Goal: Browse casually

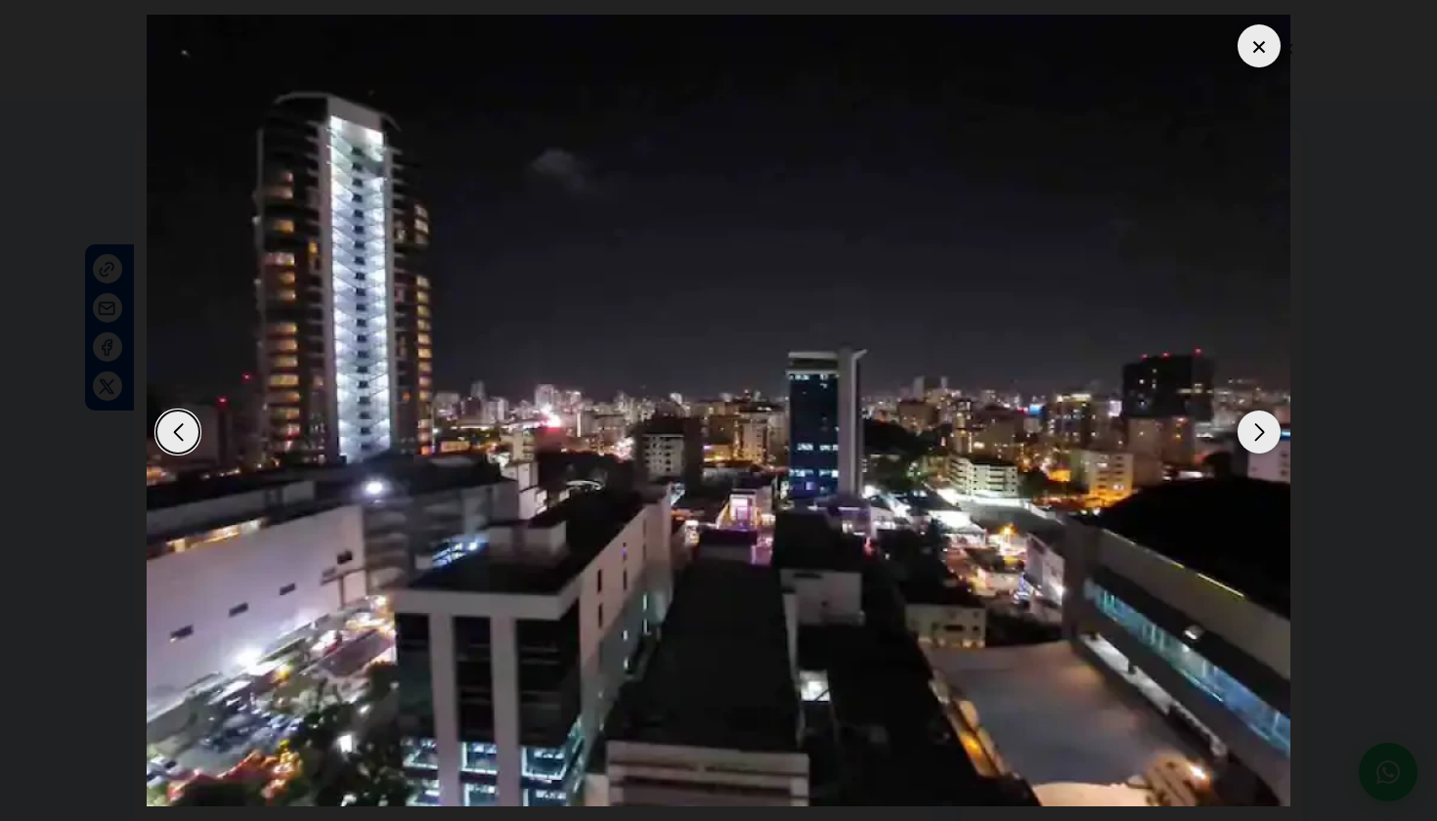
click at [1253, 448] on div "Next slide" at bounding box center [1259, 432] width 43 height 43
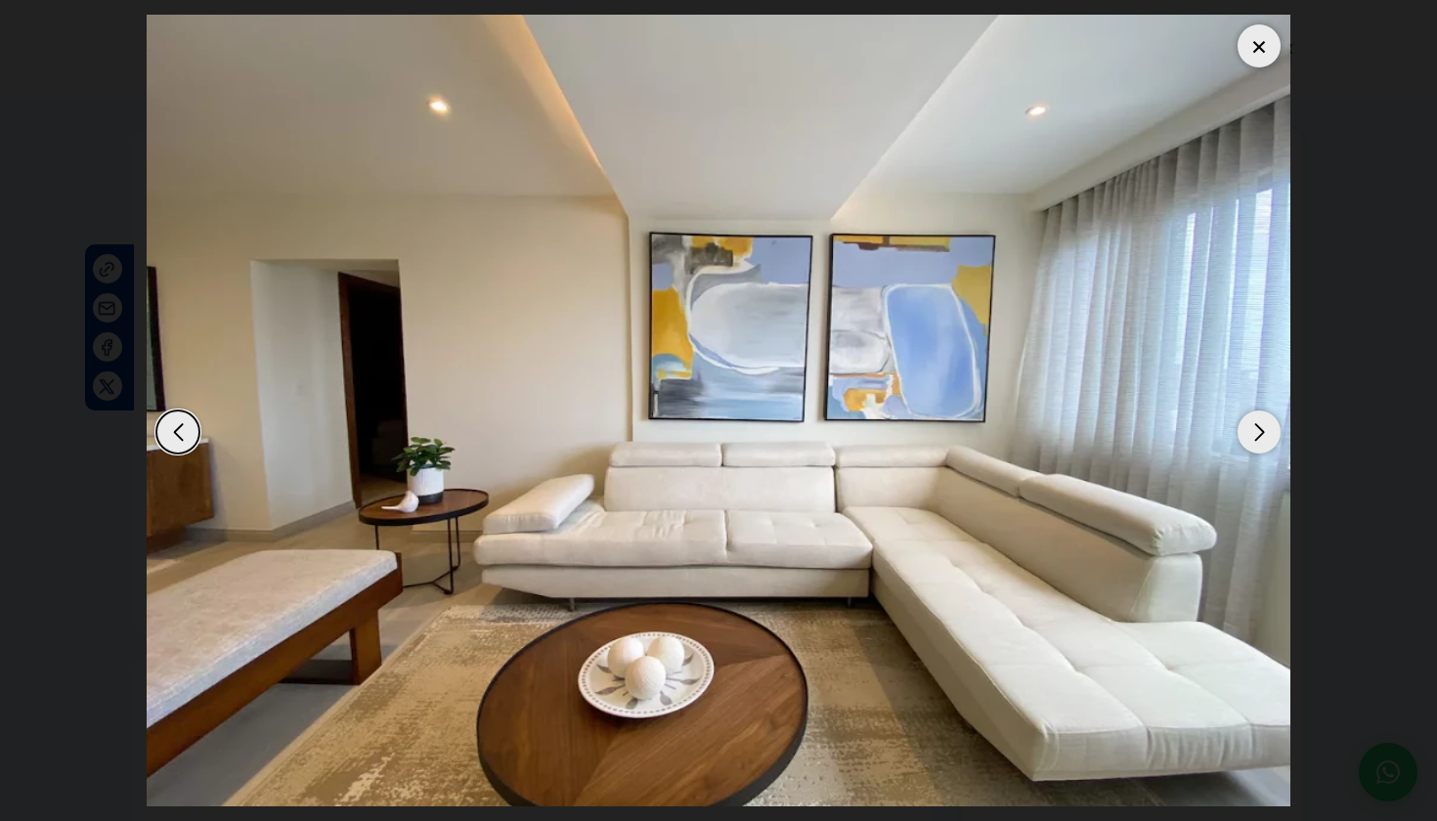
click at [1253, 448] on div "Next slide" at bounding box center [1259, 432] width 43 height 43
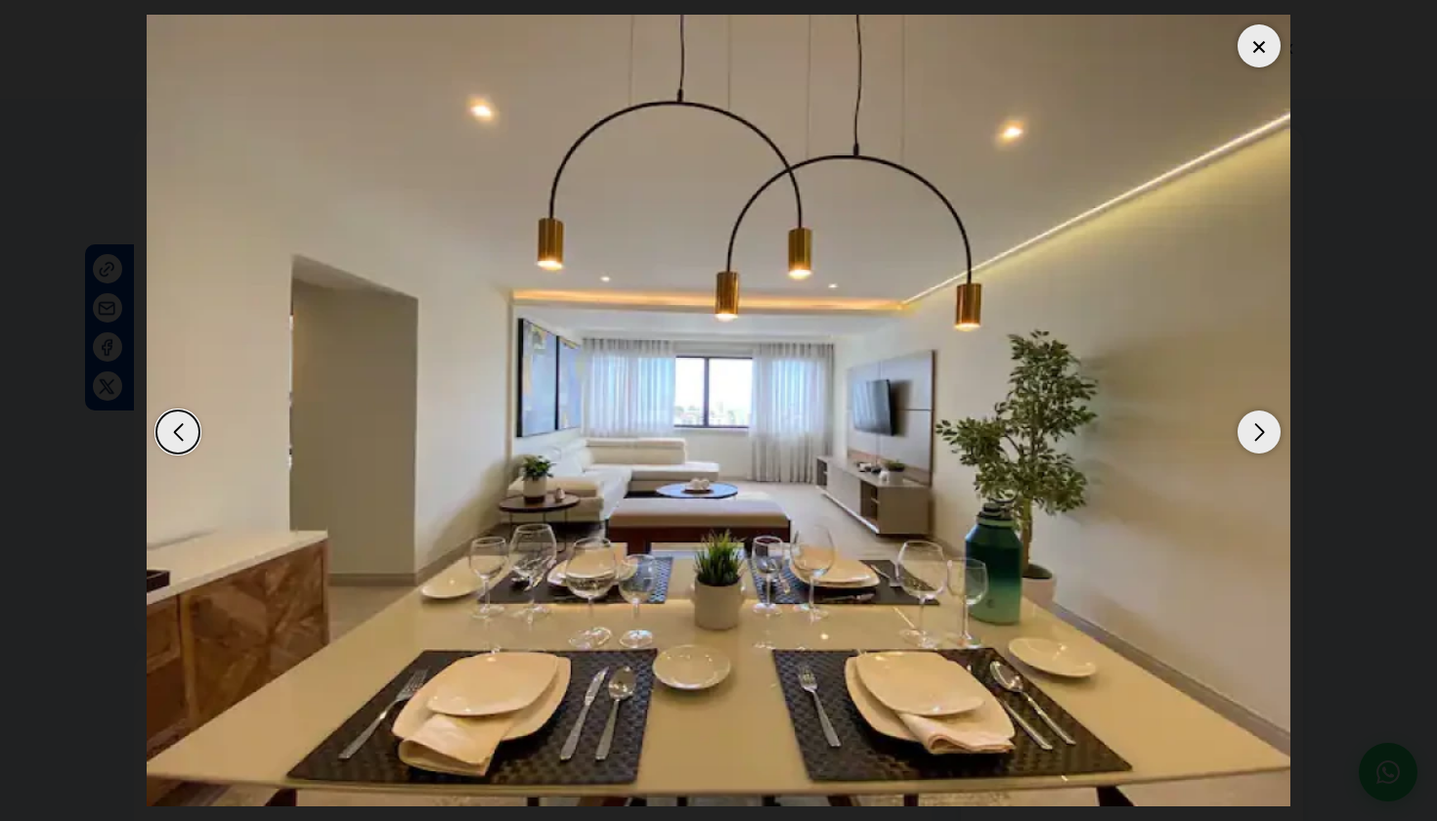
click at [1253, 448] on div "Next slide" at bounding box center [1259, 432] width 43 height 43
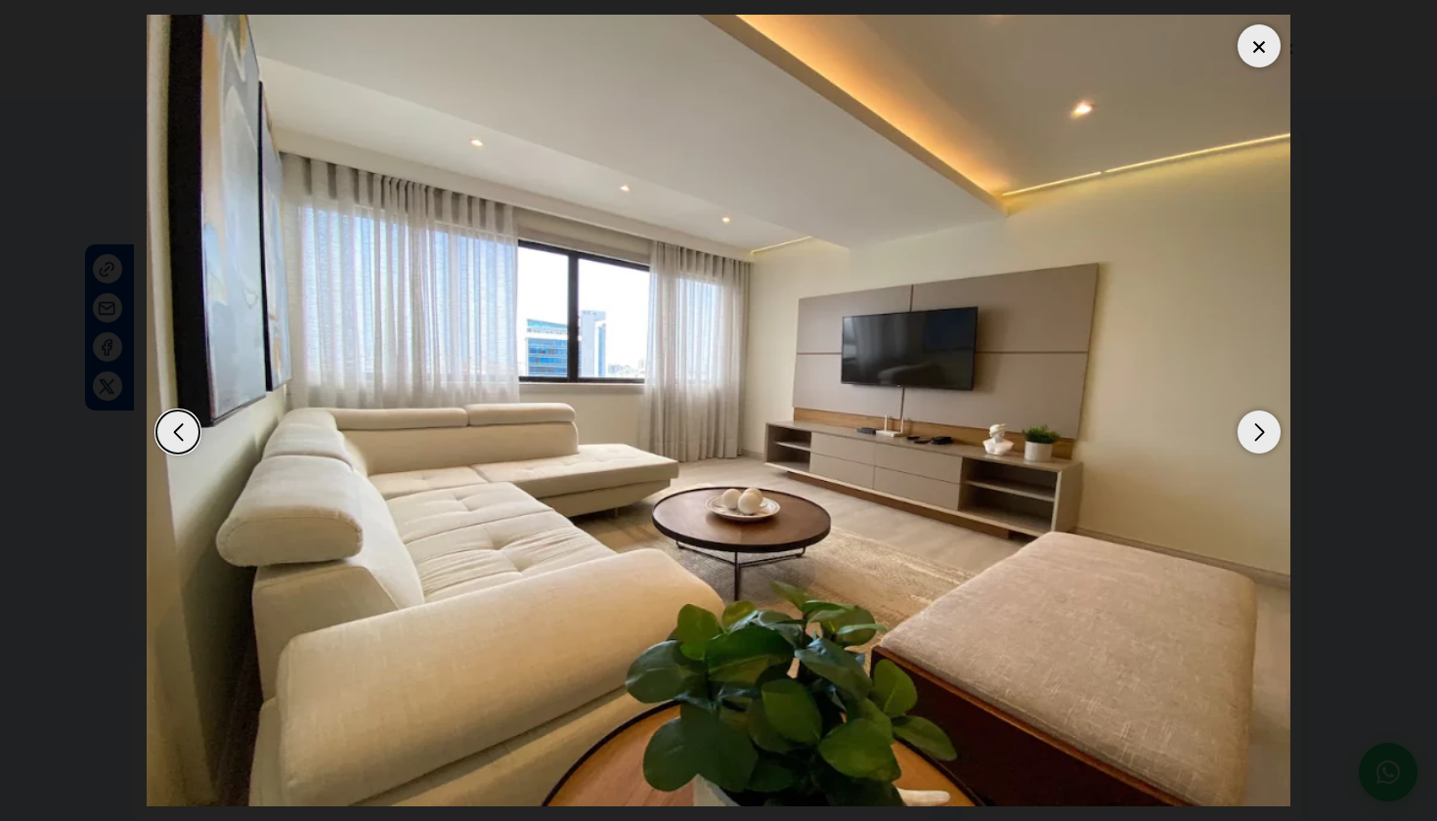
click at [1245, 428] on div "Next slide" at bounding box center [1259, 432] width 43 height 43
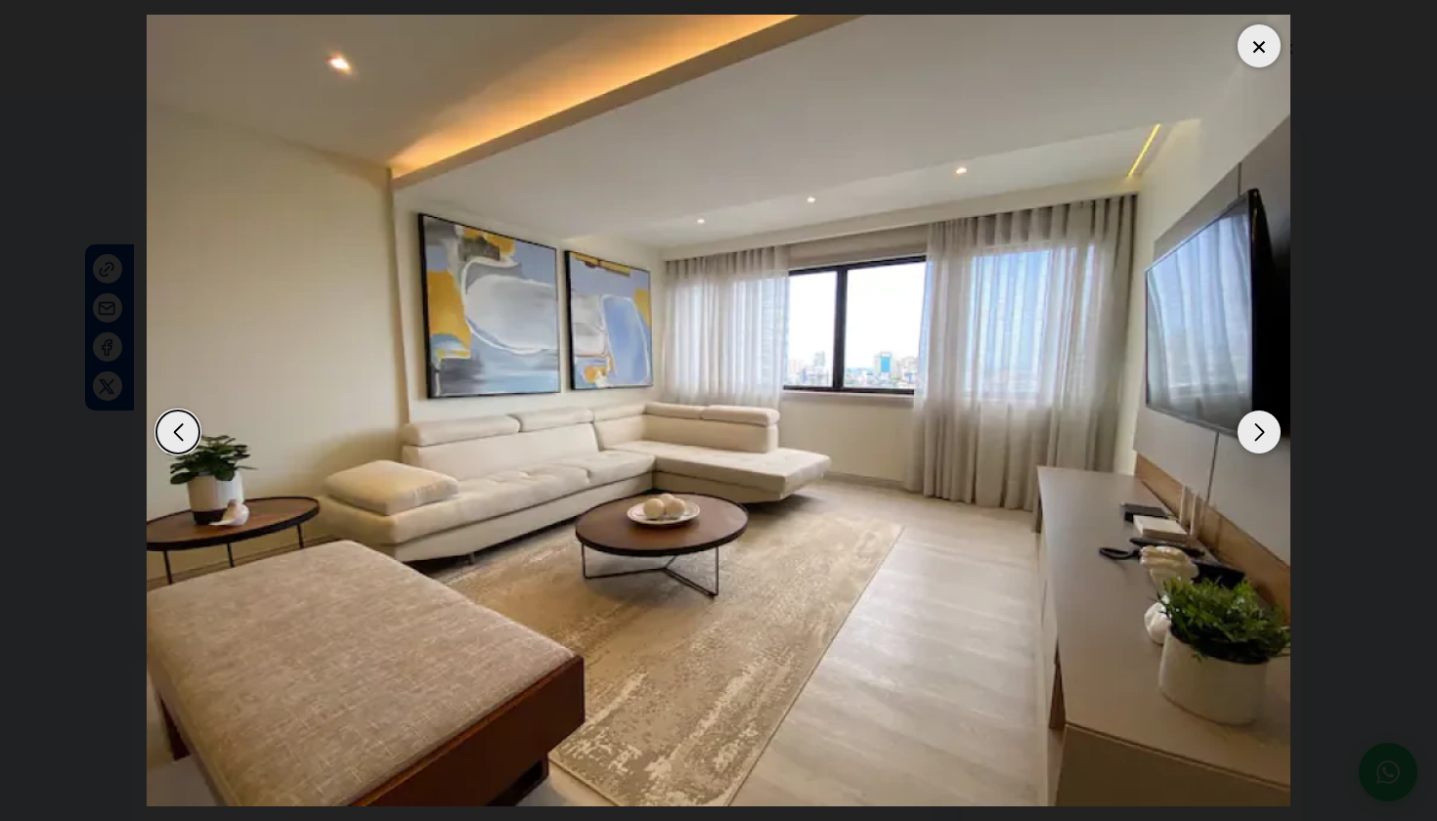
click at [1249, 428] on div "Next slide" at bounding box center [1259, 432] width 43 height 43
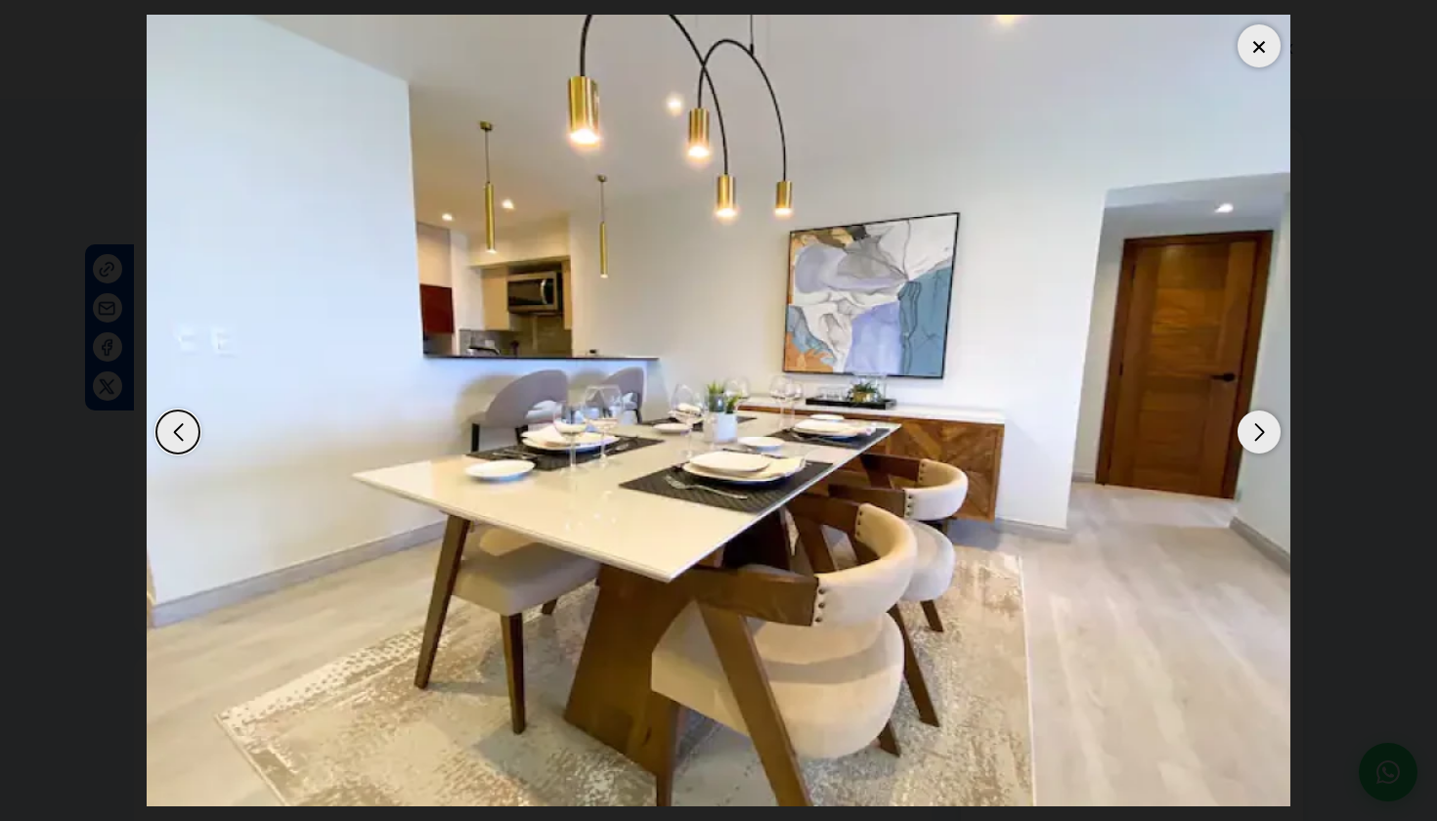
click at [1249, 428] on div "Next slide" at bounding box center [1259, 432] width 43 height 43
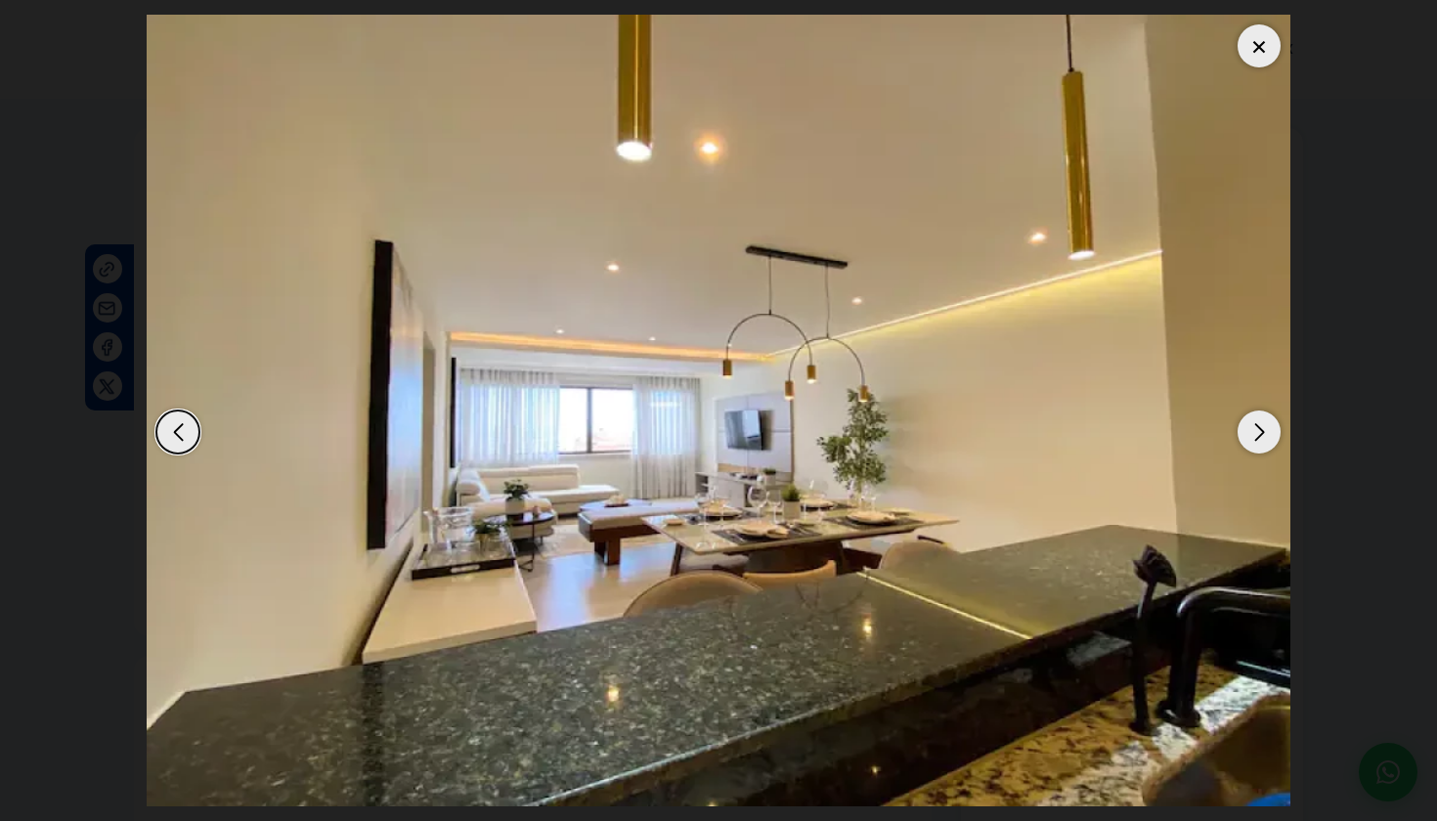
click at [1249, 428] on div "Next slide" at bounding box center [1259, 432] width 43 height 43
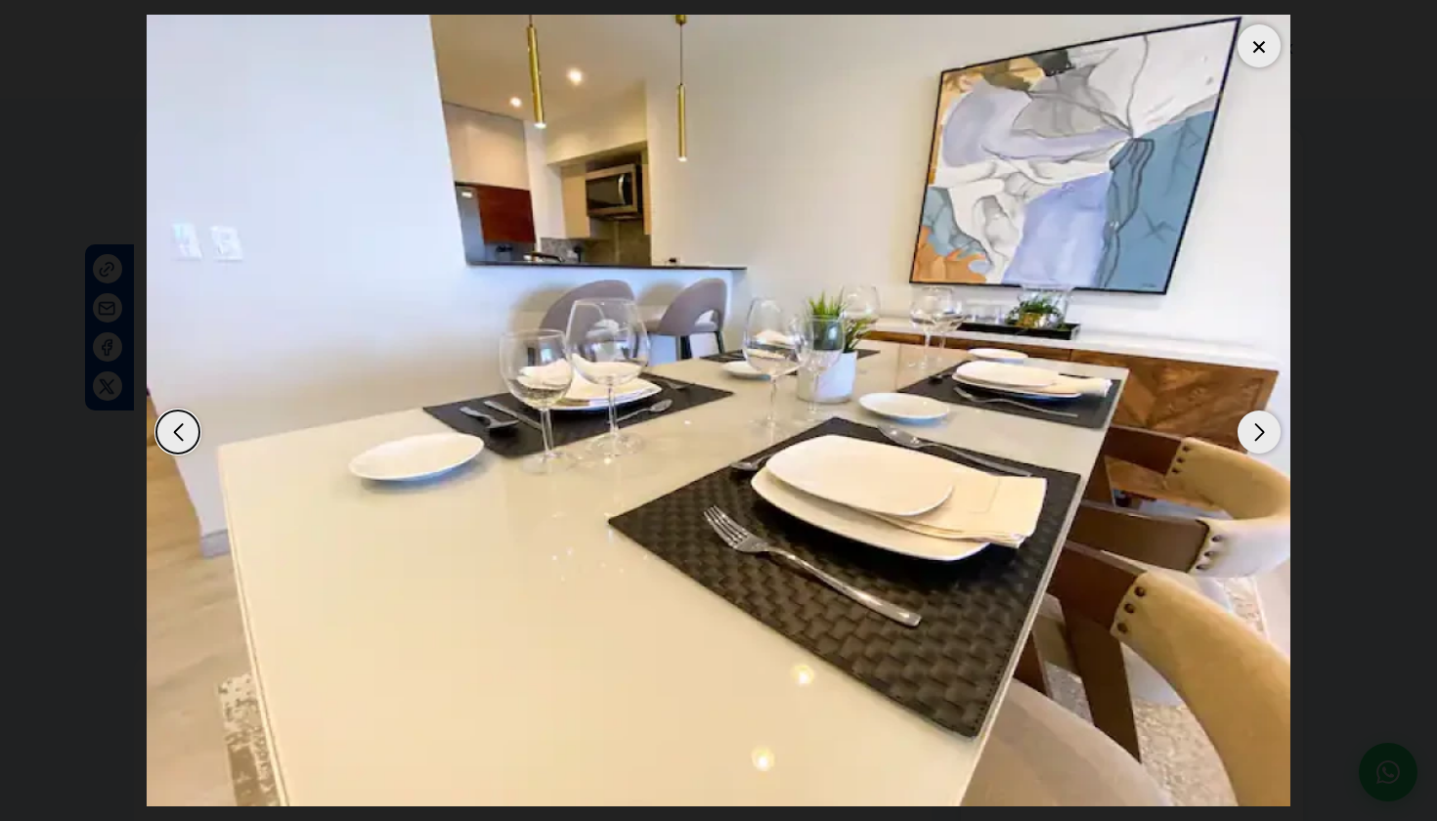
click at [1249, 428] on div "Next slide" at bounding box center [1259, 432] width 43 height 43
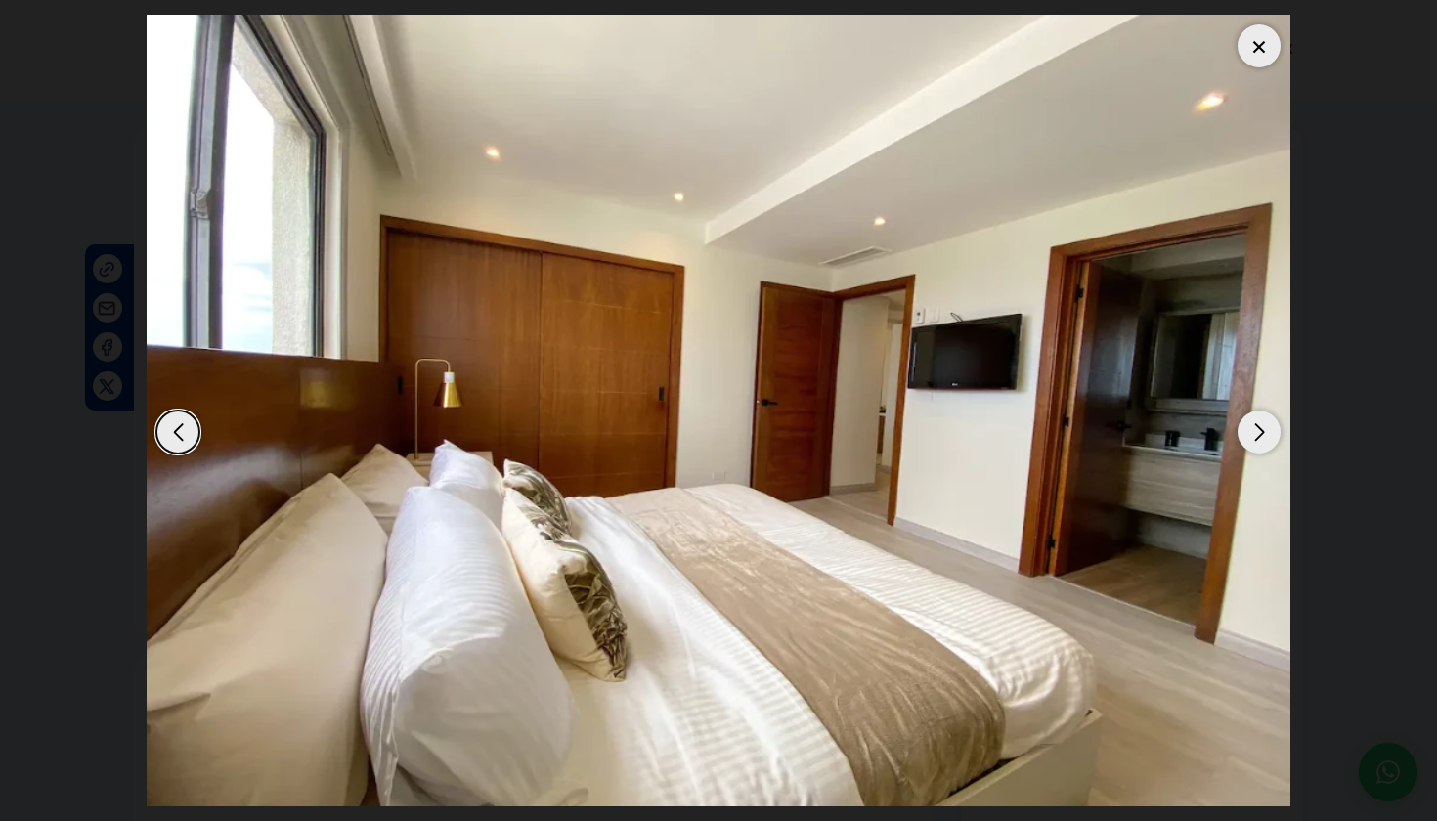
click at [1249, 428] on div "Next slide" at bounding box center [1259, 432] width 43 height 43
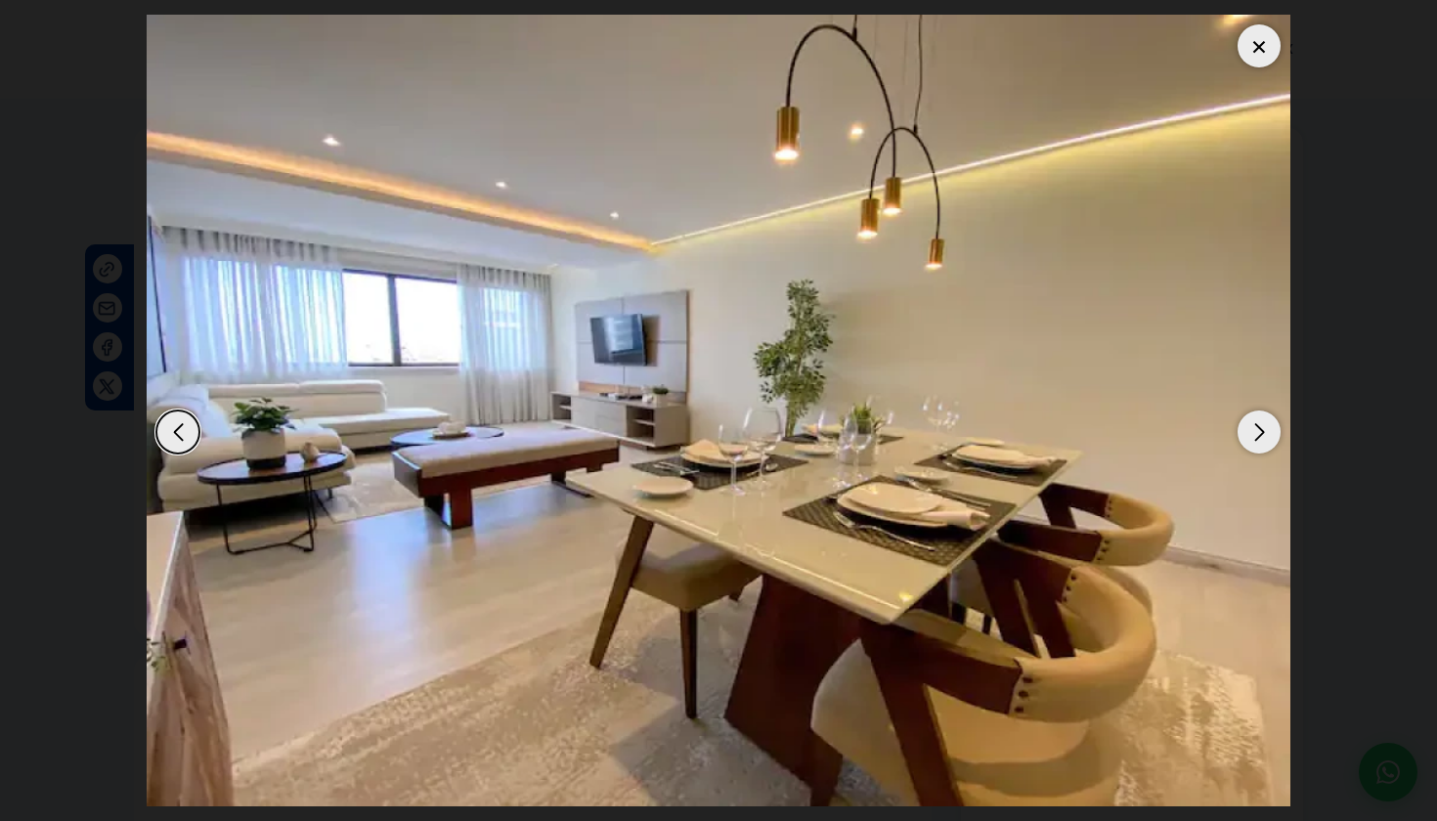
click at [180, 435] on div "Previous slide" at bounding box center [177, 432] width 43 height 43
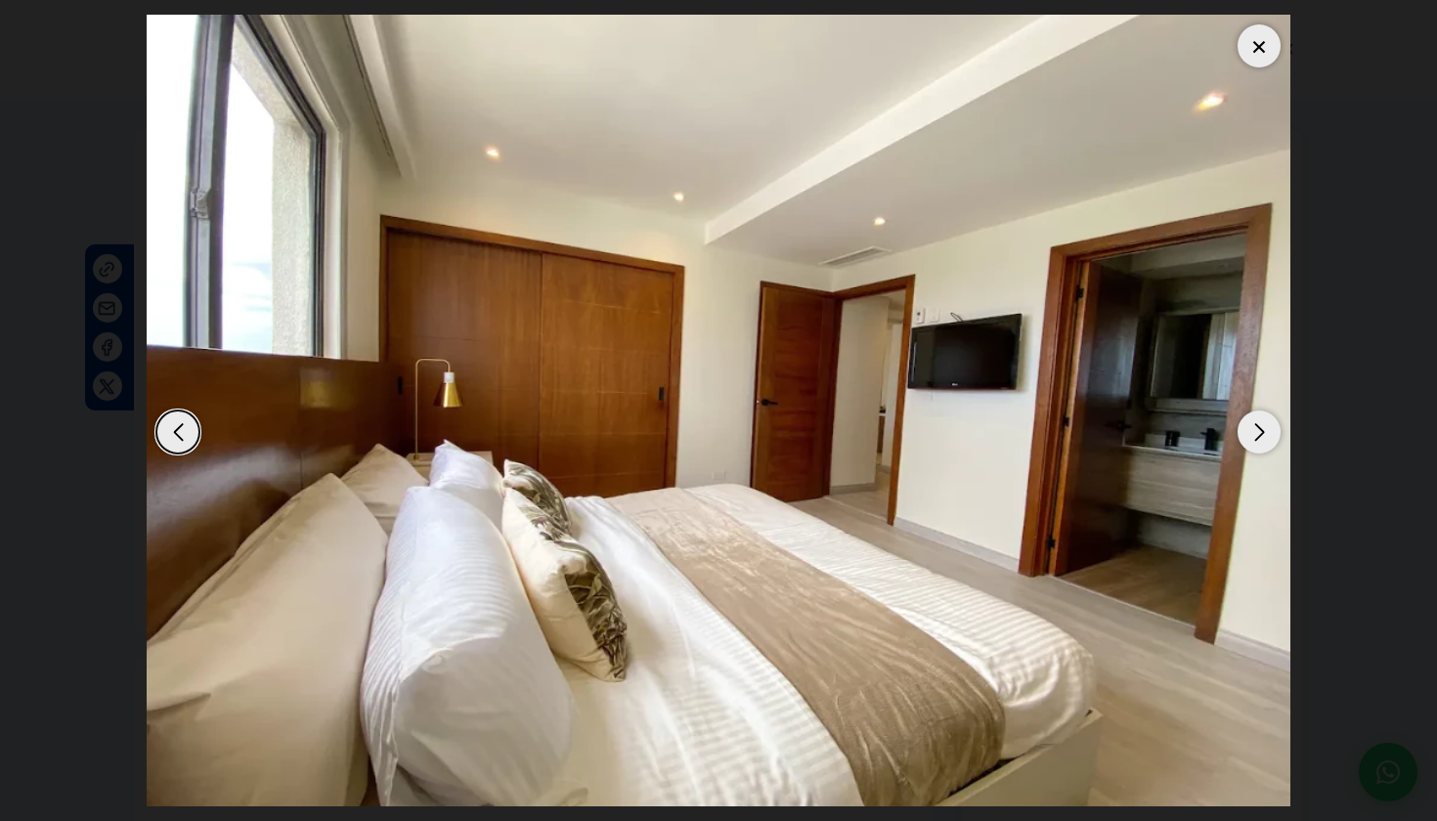
click at [180, 435] on div "Previous slide" at bounding box center [177, 432] width 43 height 43
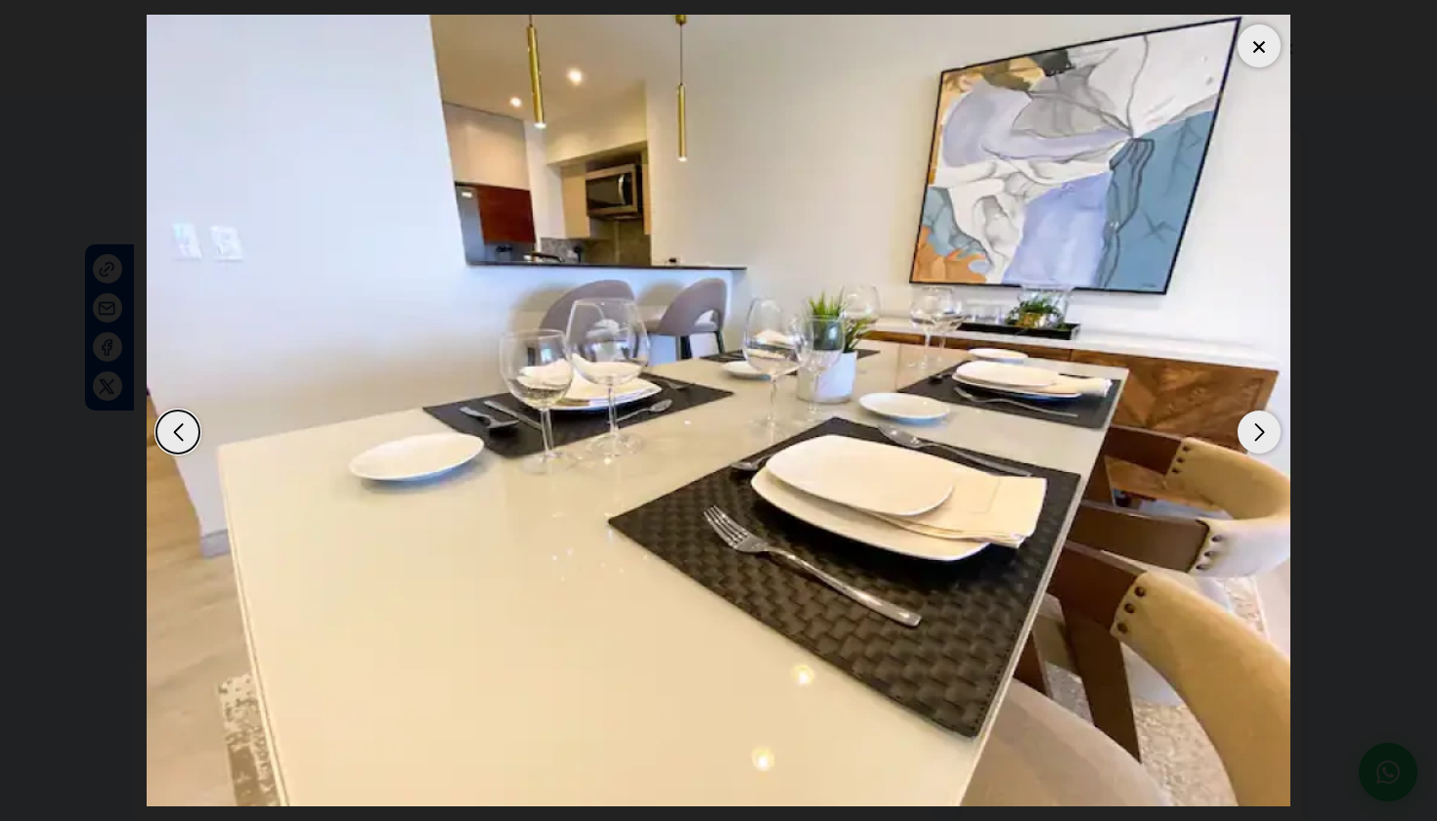
click at [180, 435] on div "Previous slide" at bounding box center [177, 432] width 43 height 43
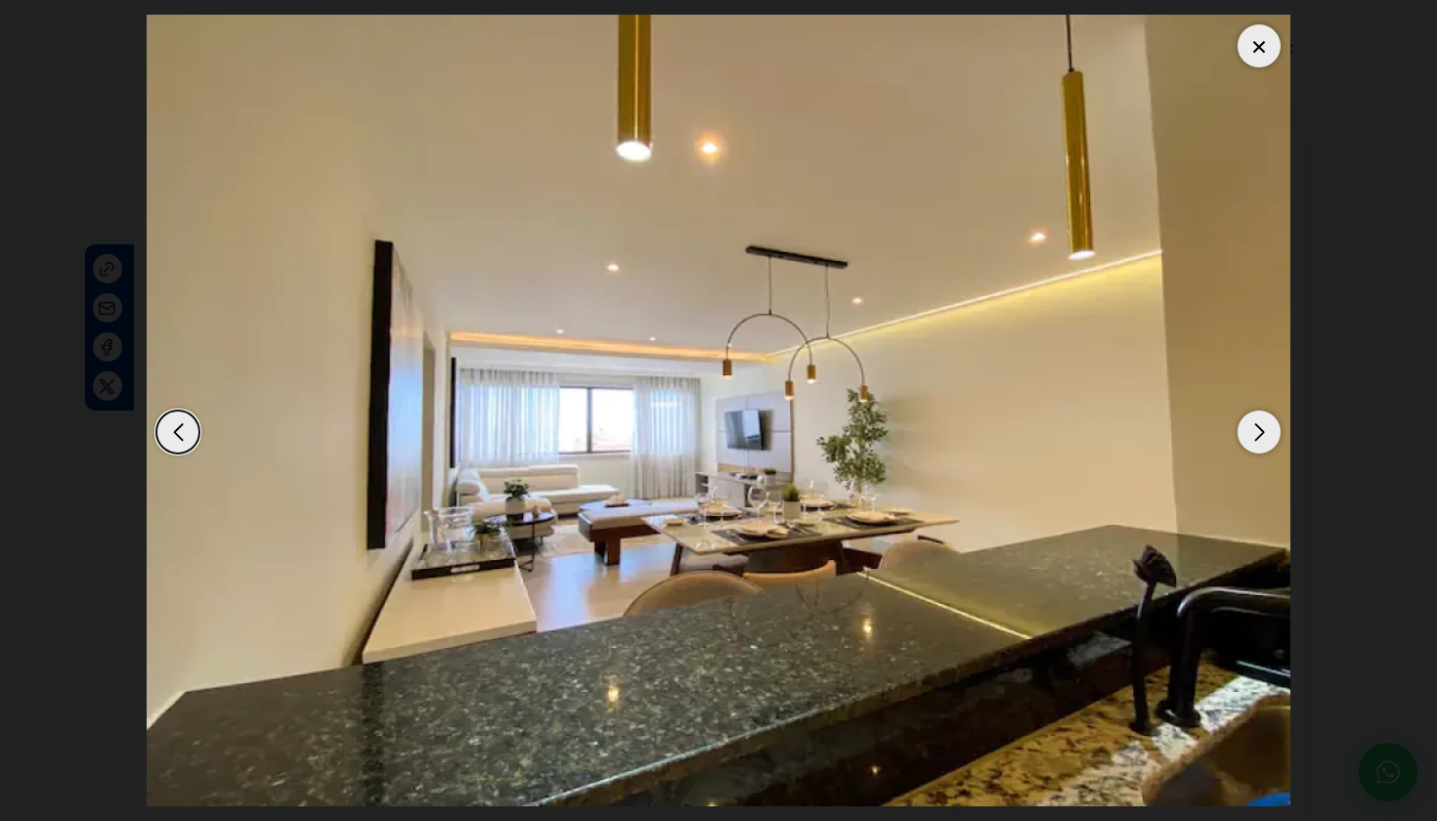
click at [180, 435] on div "Previous slide" at bounding box center [177, 432] width 43 height 43
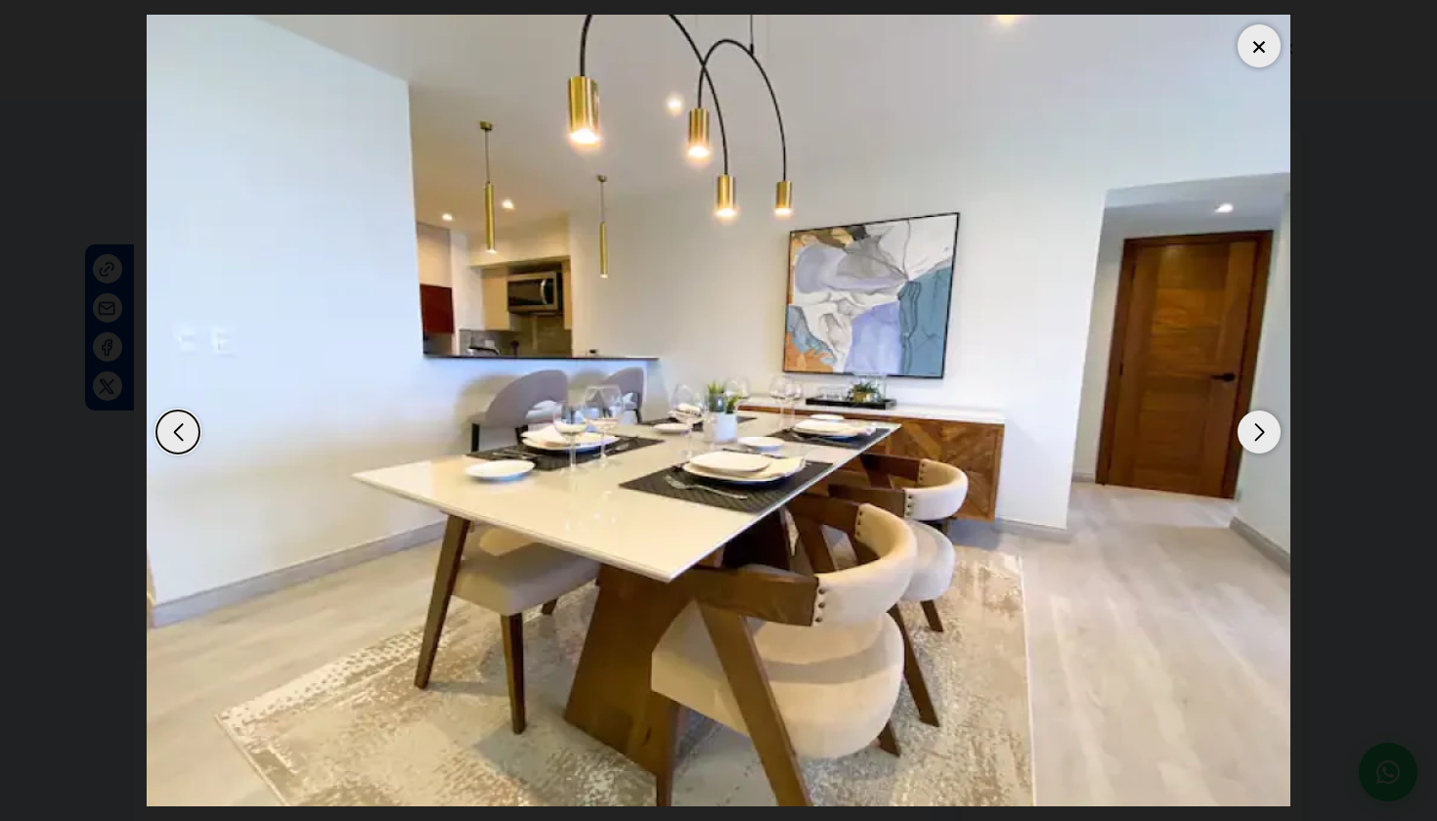
click at [180, 435] on div "Previous slide" at bounding box center [177, 432] width 43 height 43
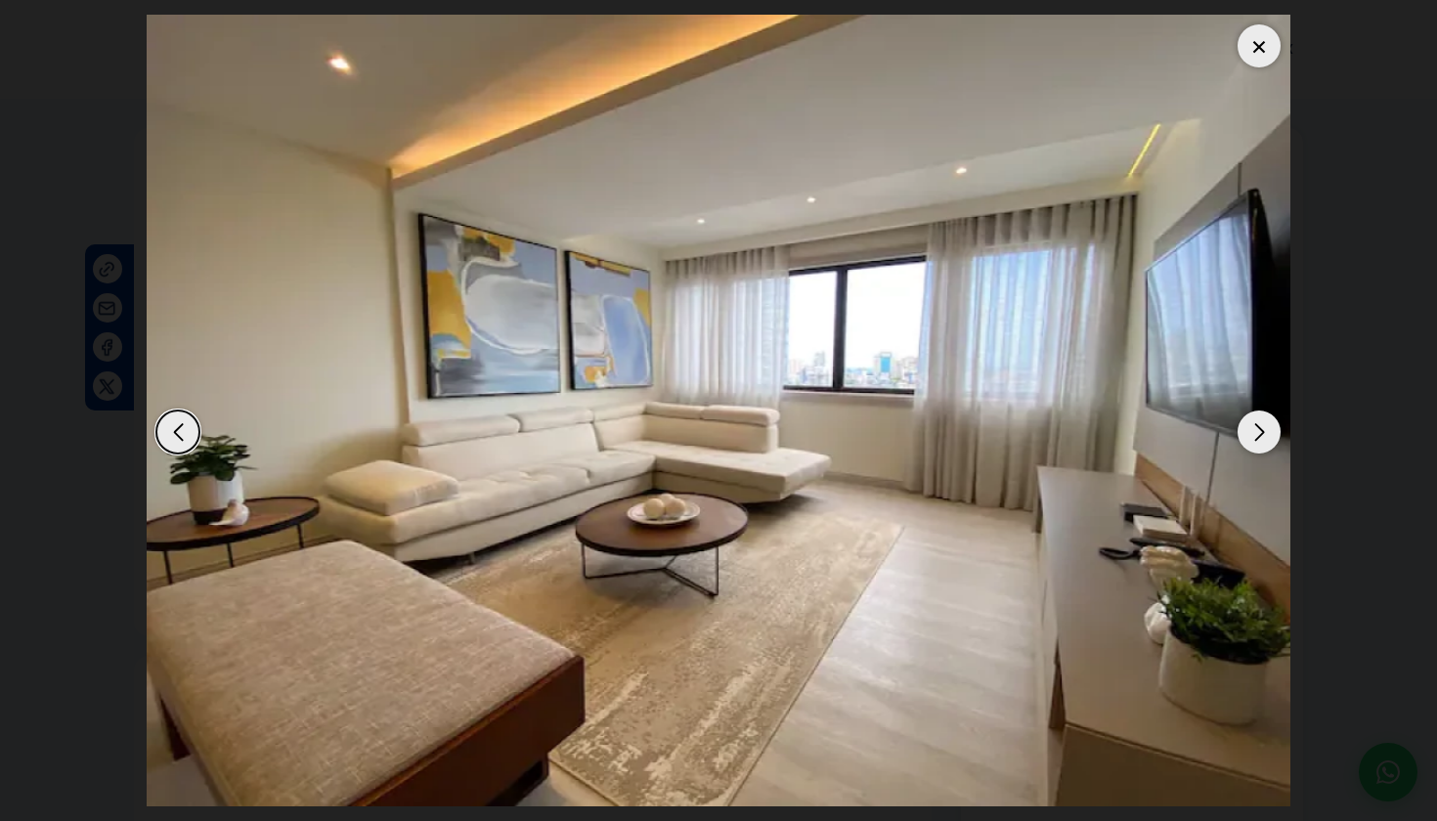
click at [180, 435] on div "Previous slide" at bounding box center [177, 432] width 43 height 43
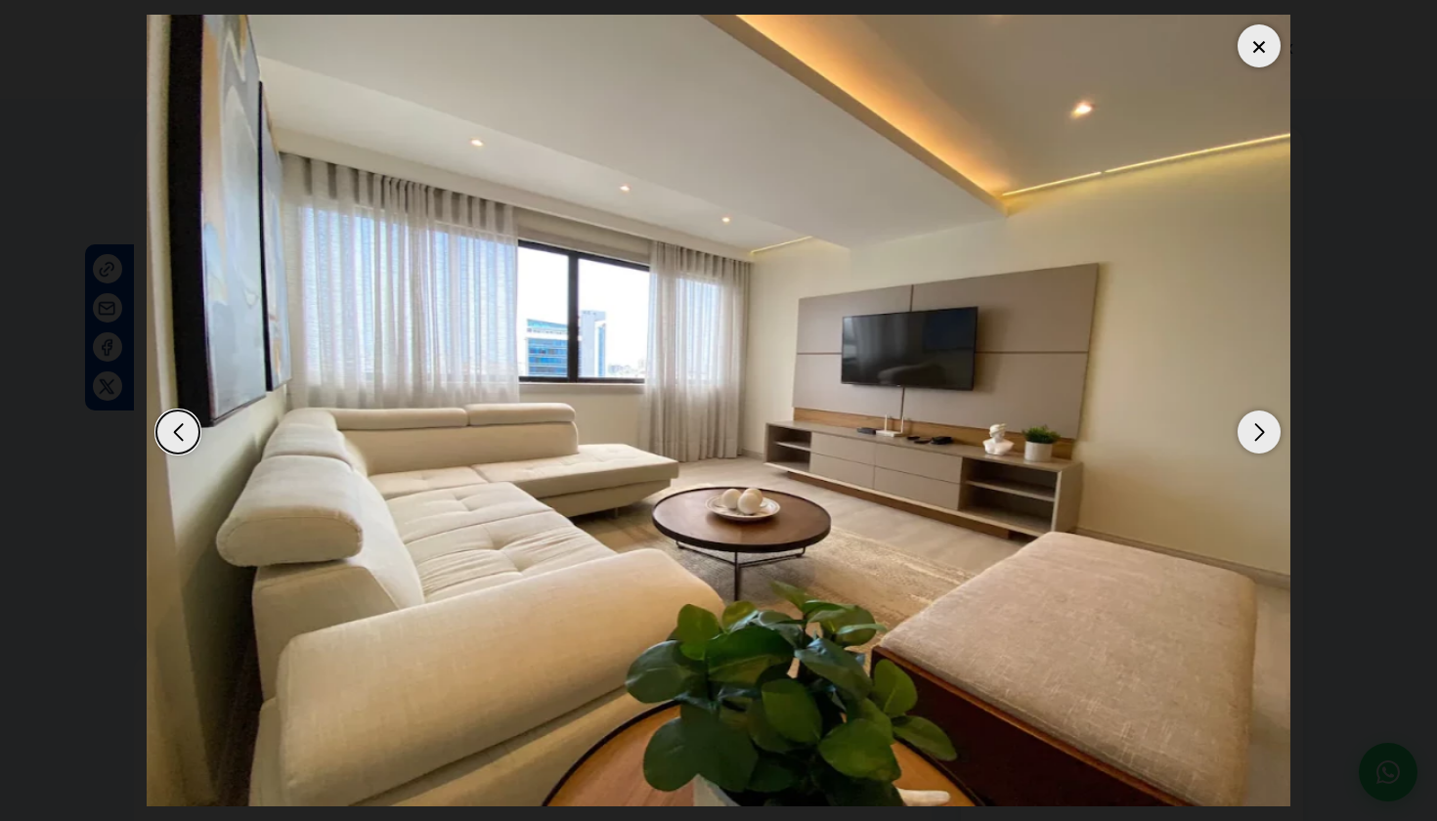
click at [180, 435] on div "Previous slide" at bounding box center [177, 432] width 43 height 43
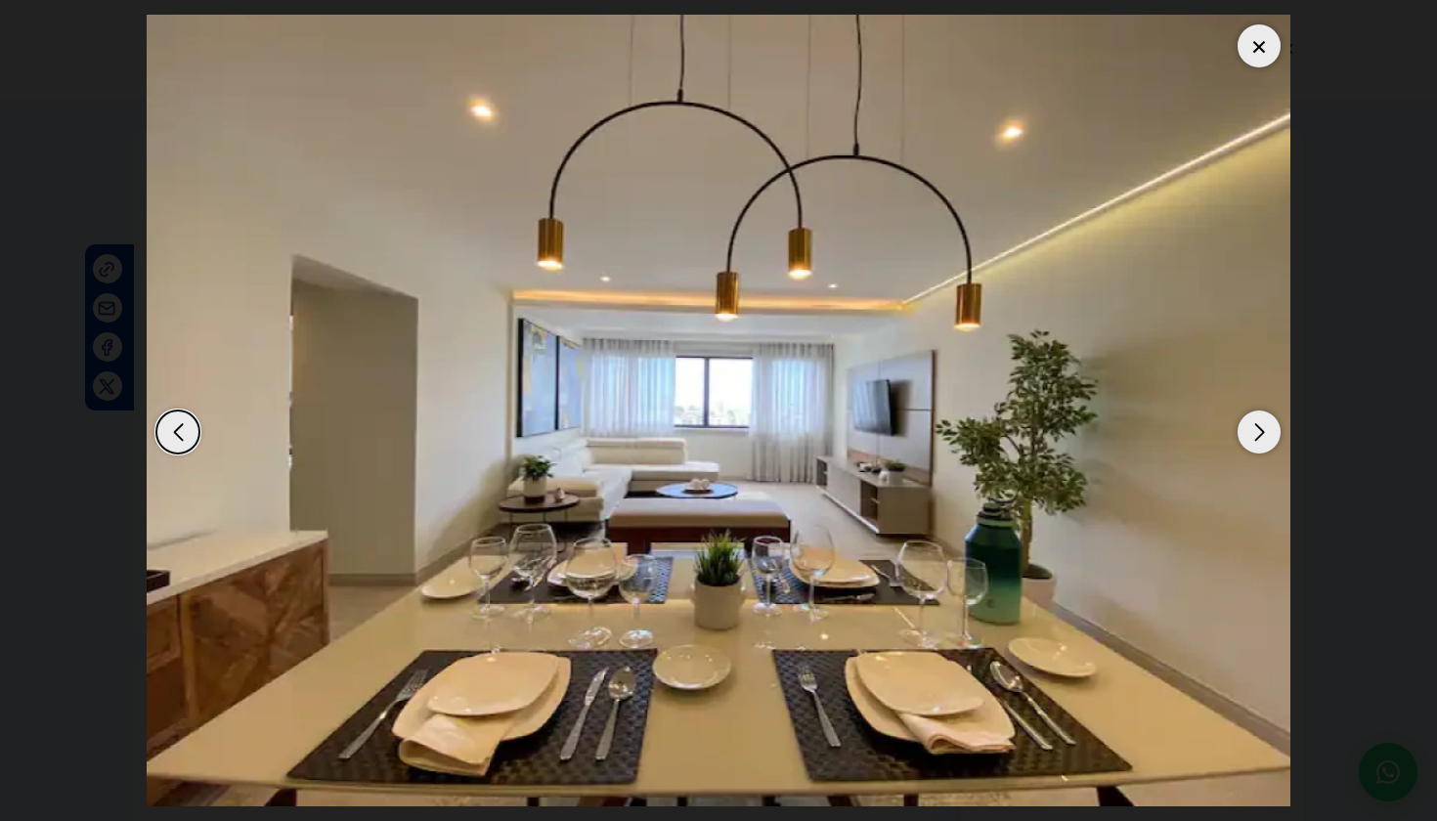
click at [180, 435] on div "Previous slide" at bounding box center [177, 432] width 43 height 43
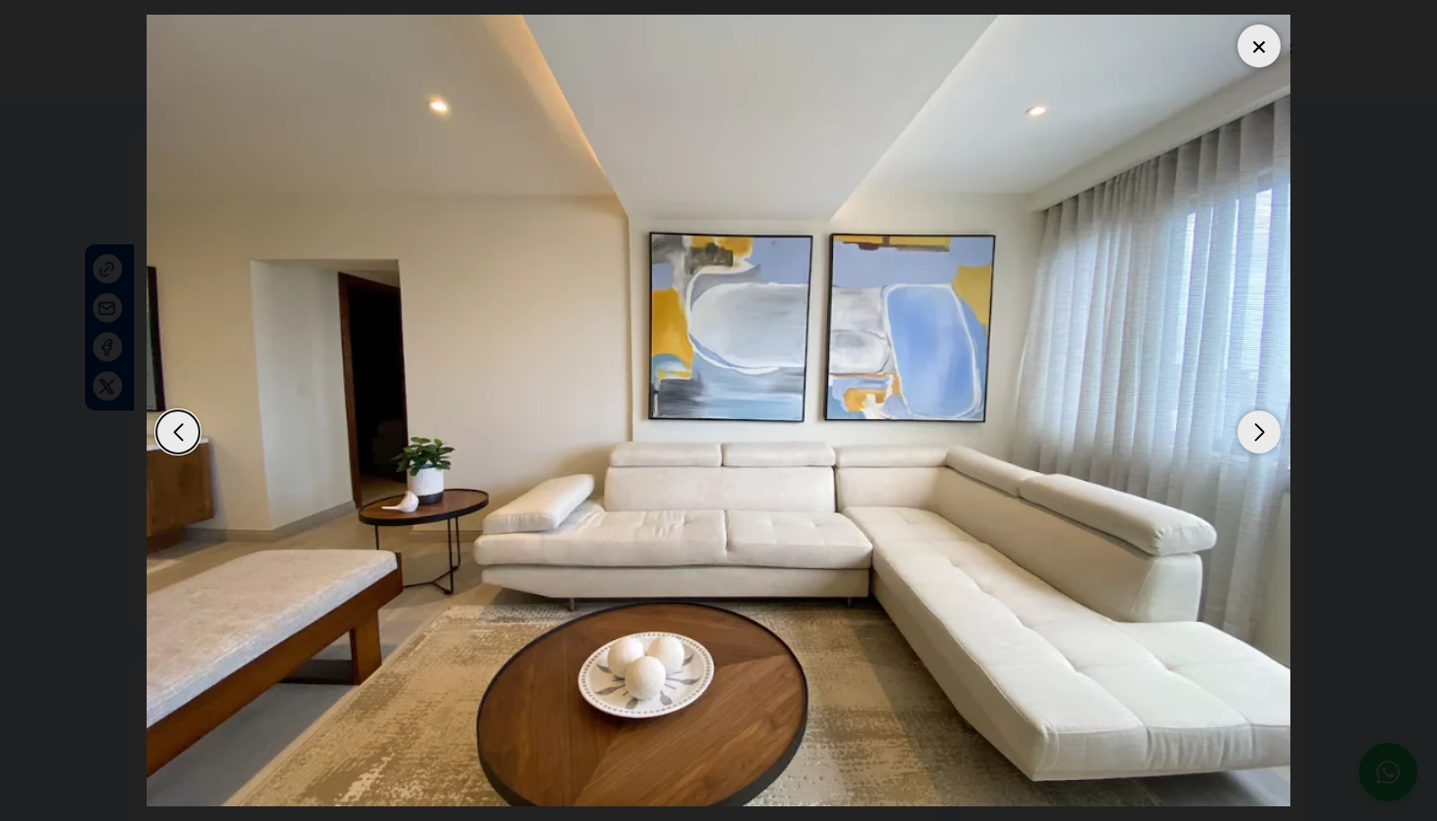
click at [162, 435] on div "Previous slide" at bounding box center [177, 432] width 43 height 43
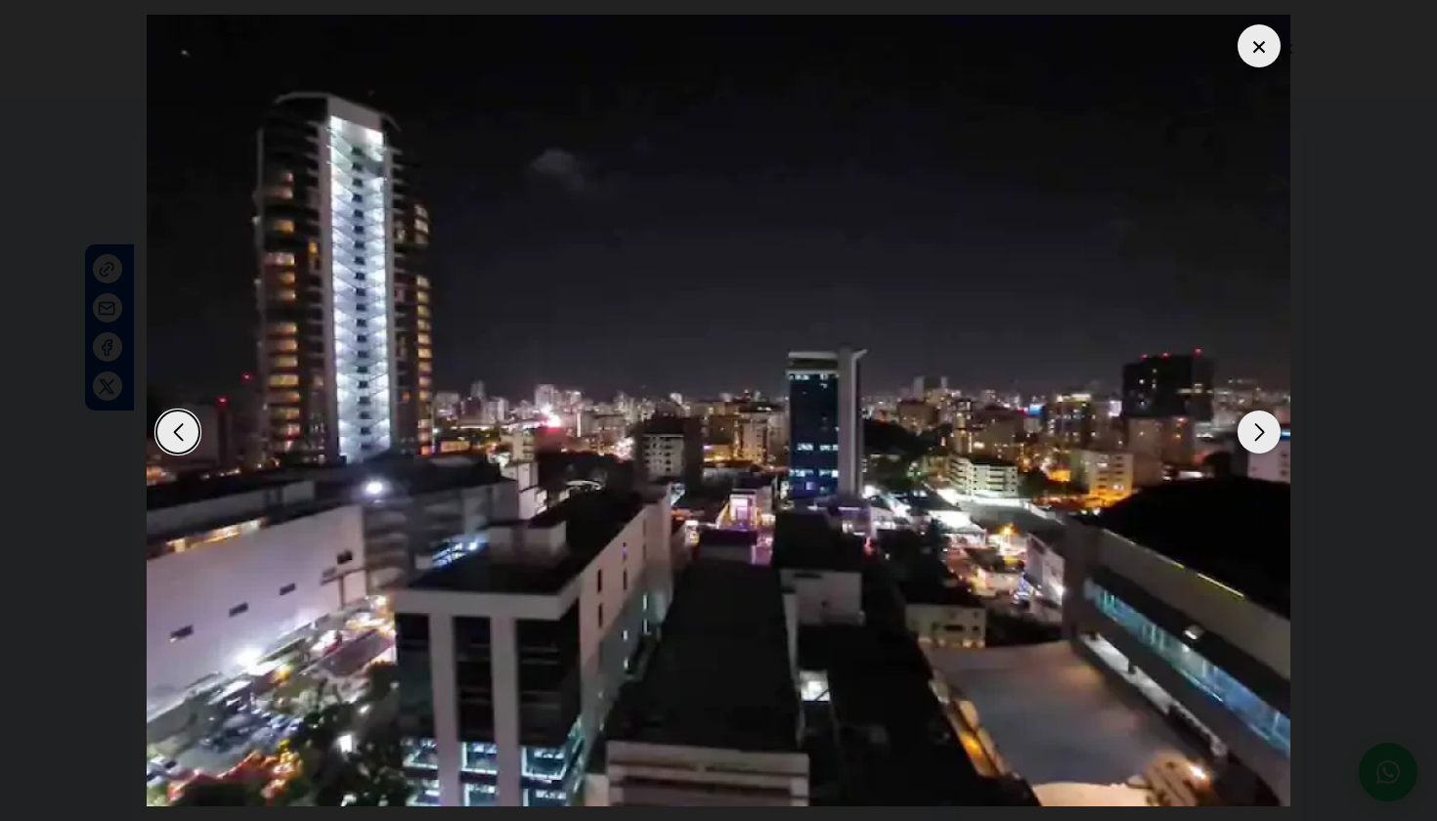
click at [1264, 427] on div "Next slide" at bounding box center [1259, 432] width 43 height 43
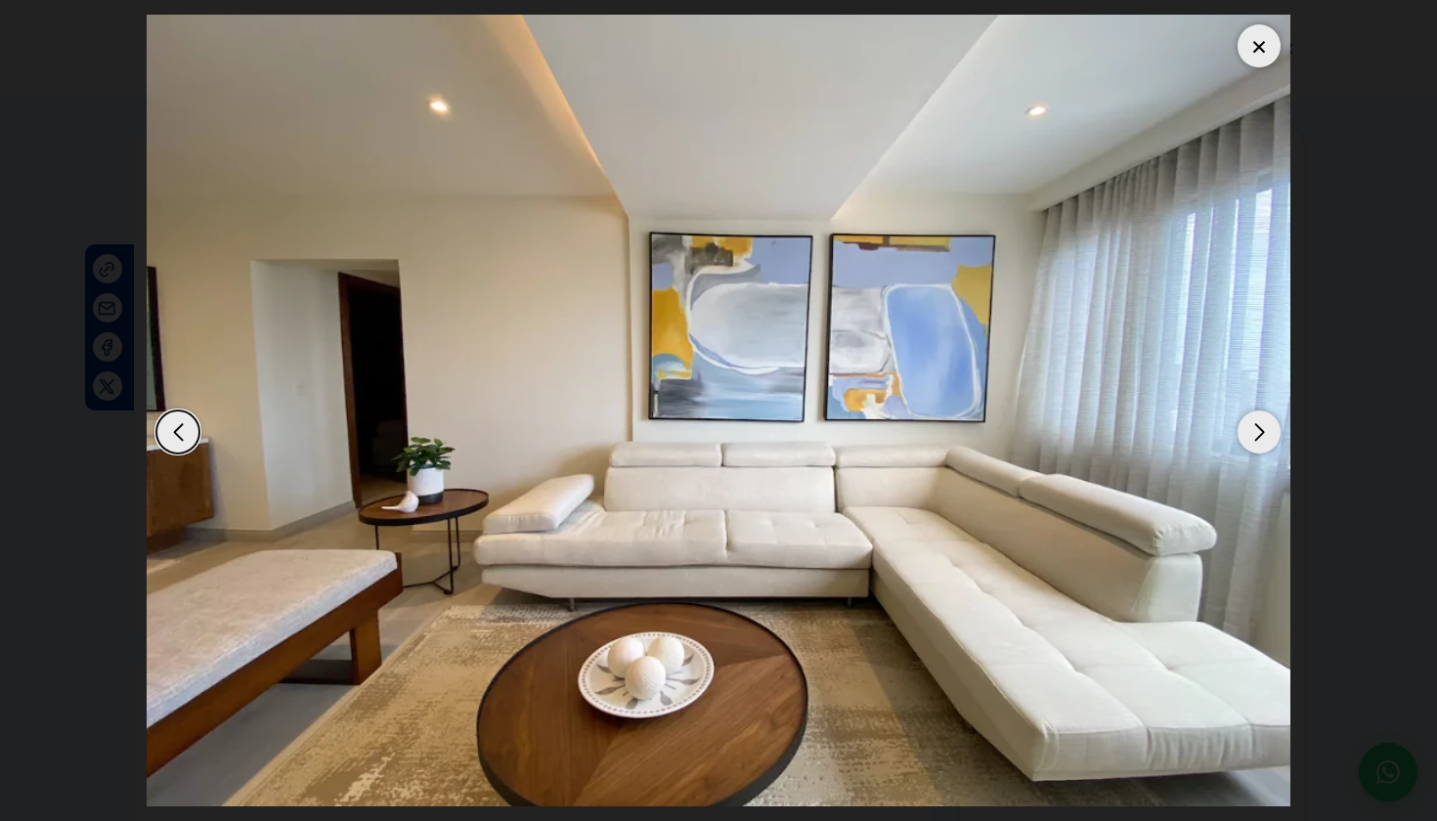
click at [1258, 39] on div at bounding box center [1259, 45] width 43 height 43
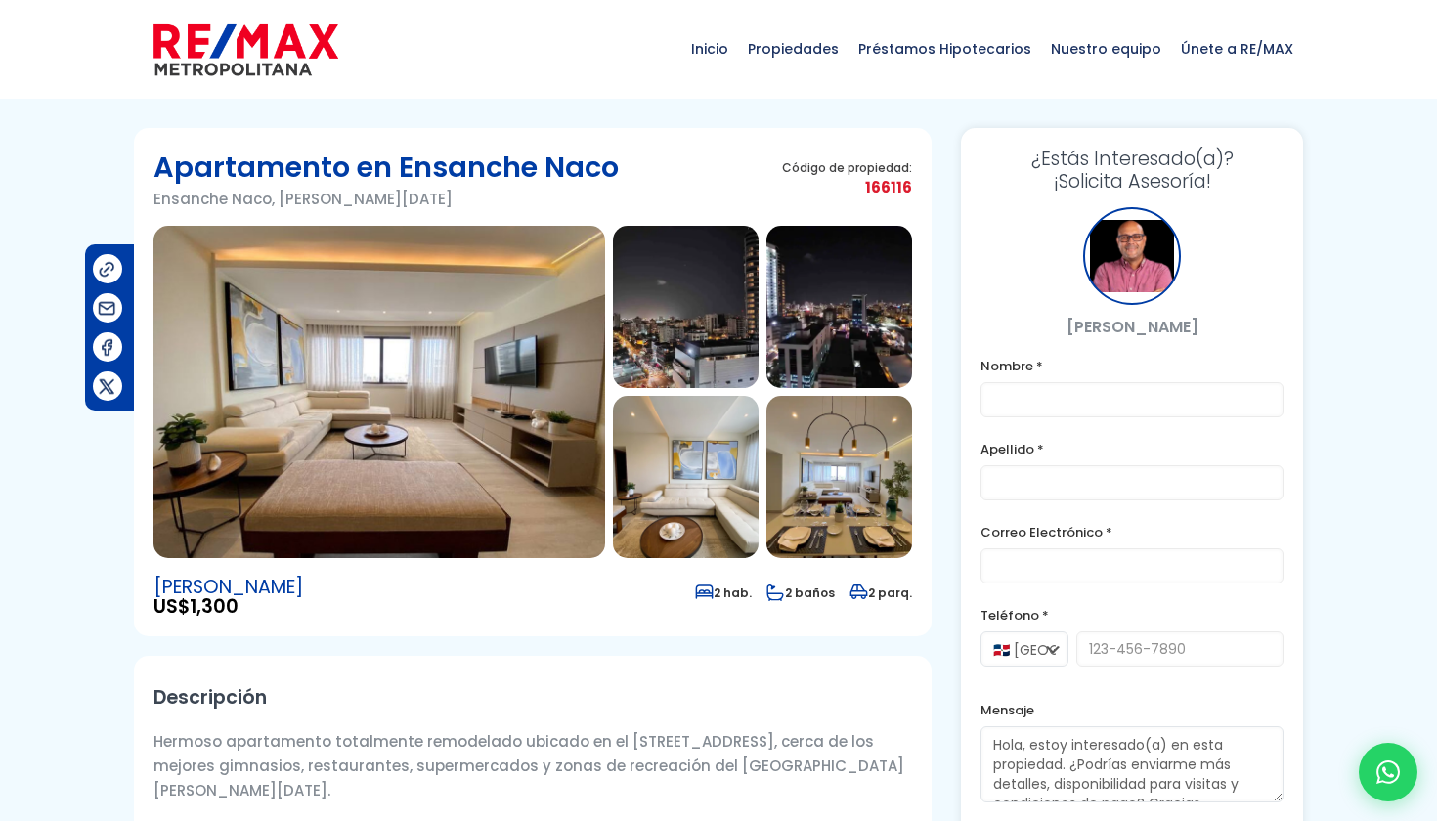
click at [472, 399] on img at bounding box center [379, 392] width 452 height 332
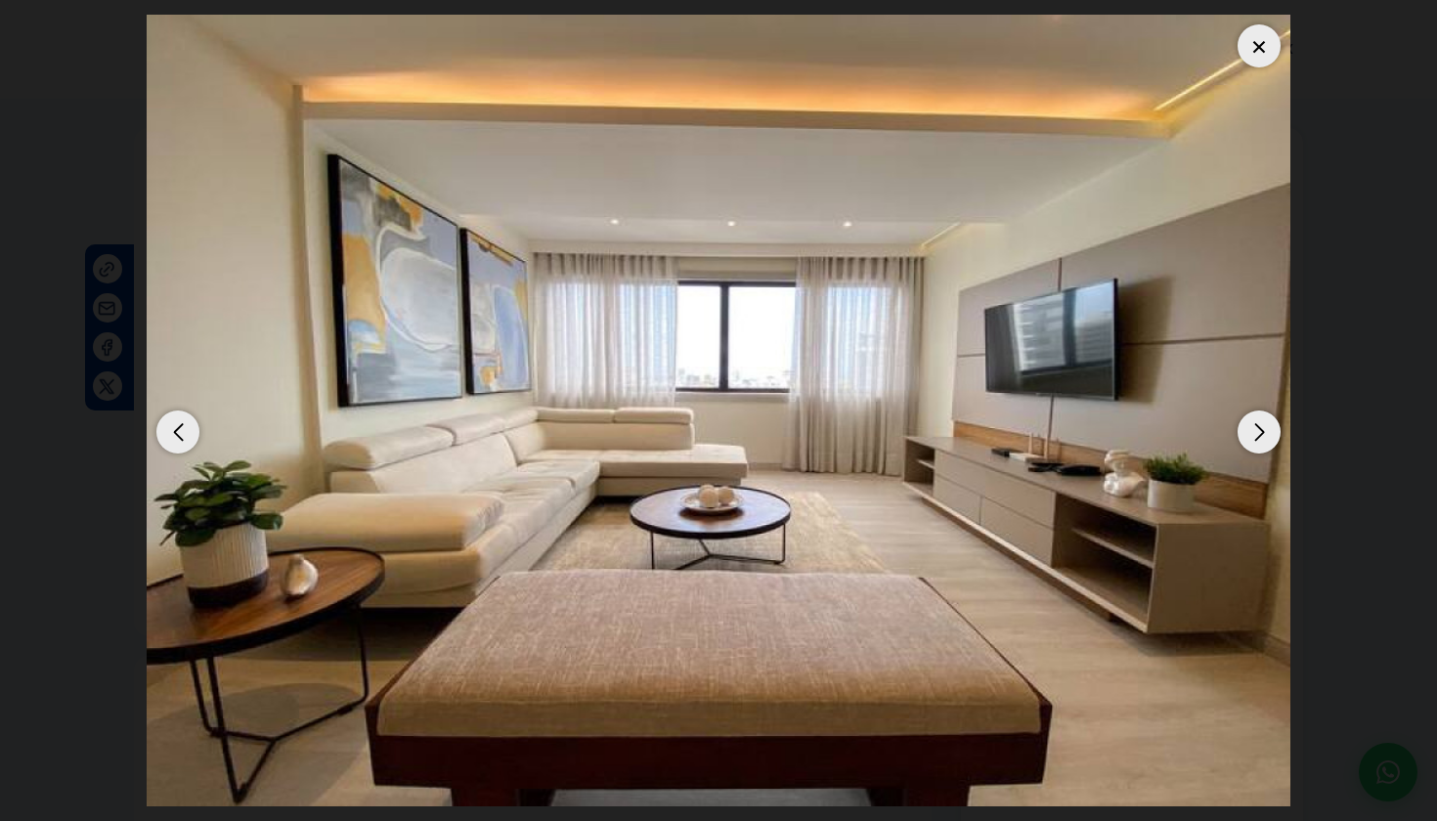
click at [1241, 429] on div "Next slide" at bounding box center [1259, 432] width 43 height 43
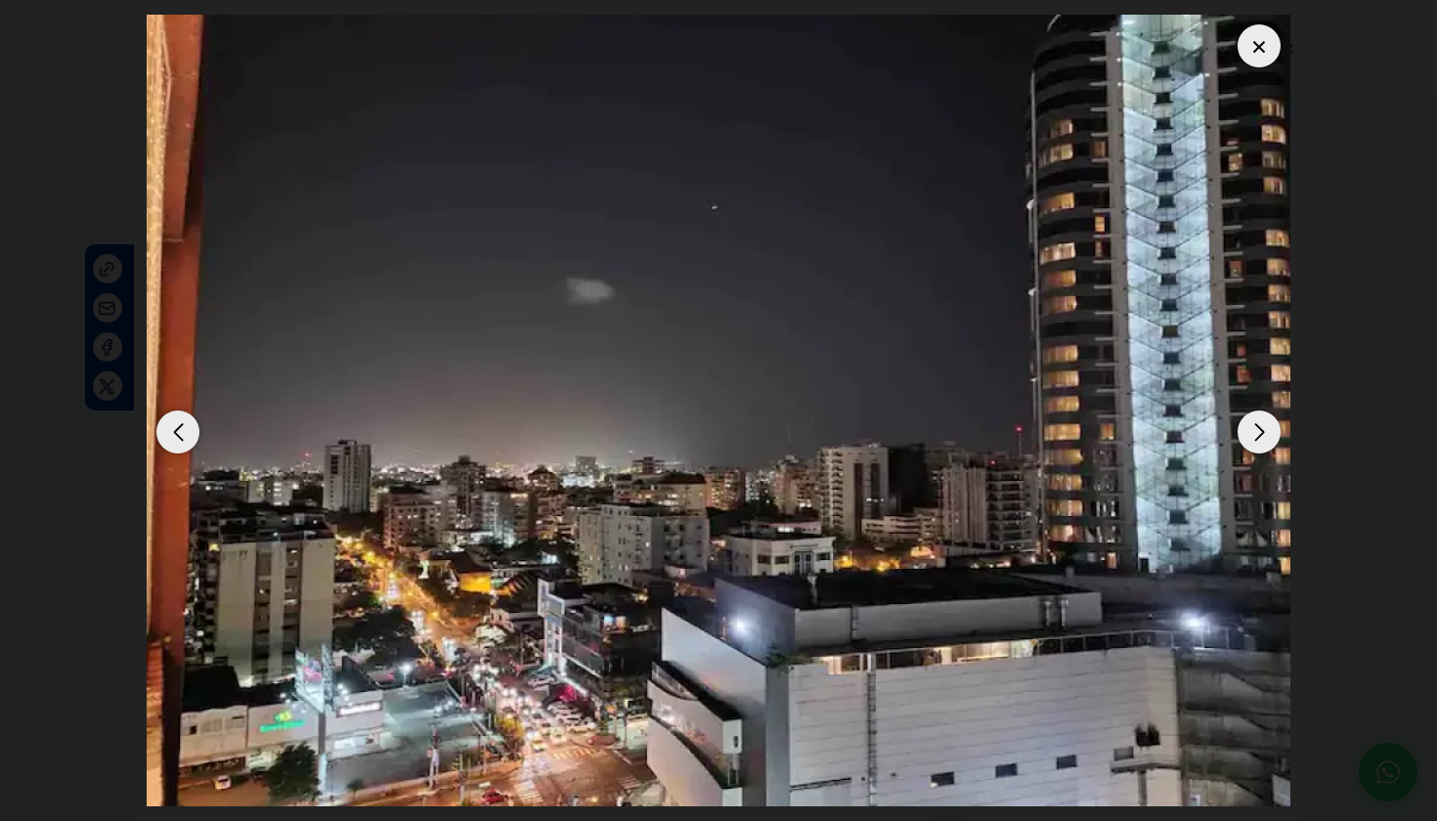
click at [1246, 427] on div "Next slide" at bounding box center [1259, 432] width 43 height 43
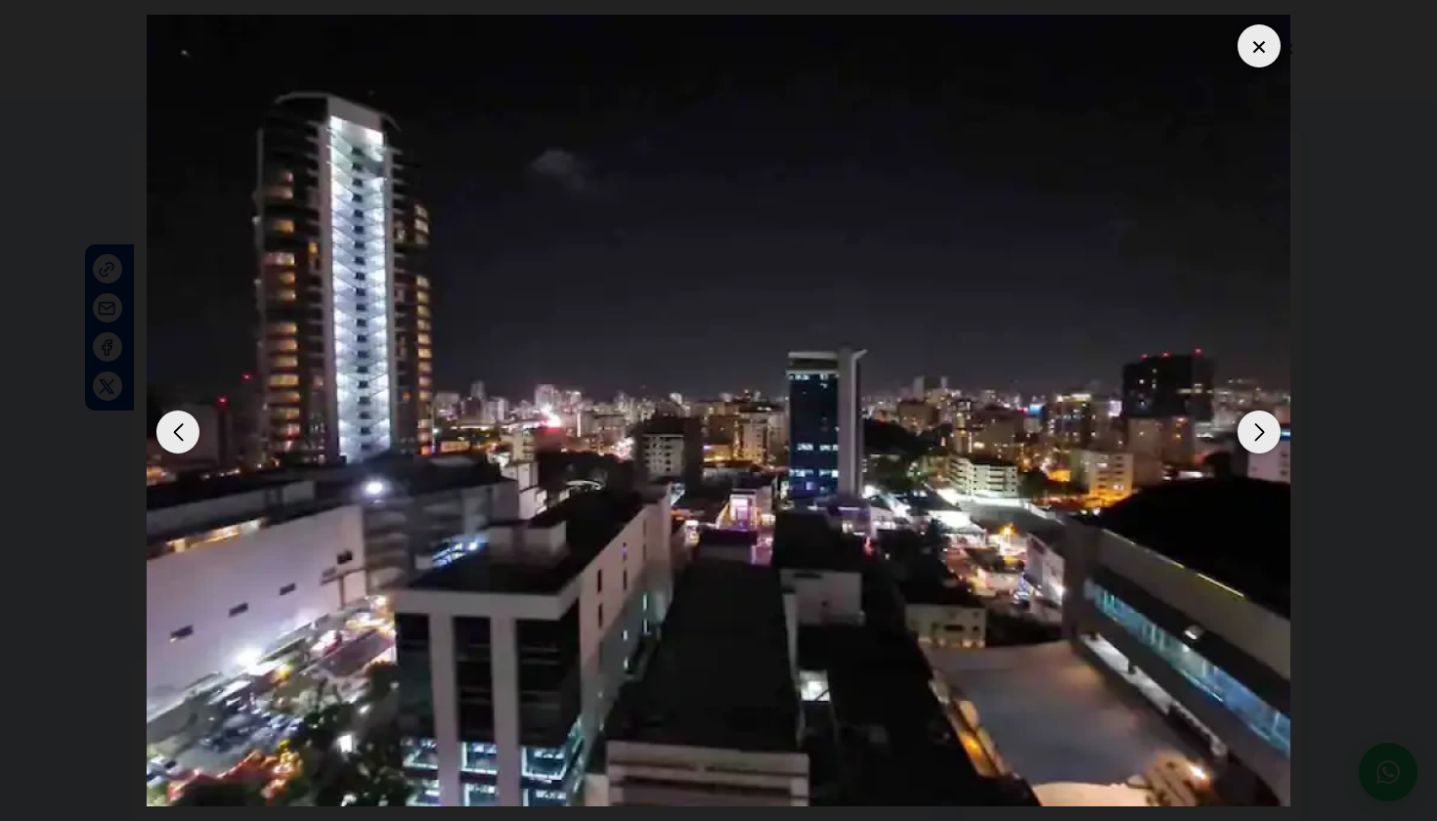
click at [171, 437] on div "Previous slide" at bounding box center [177, 432] width 43 height 43
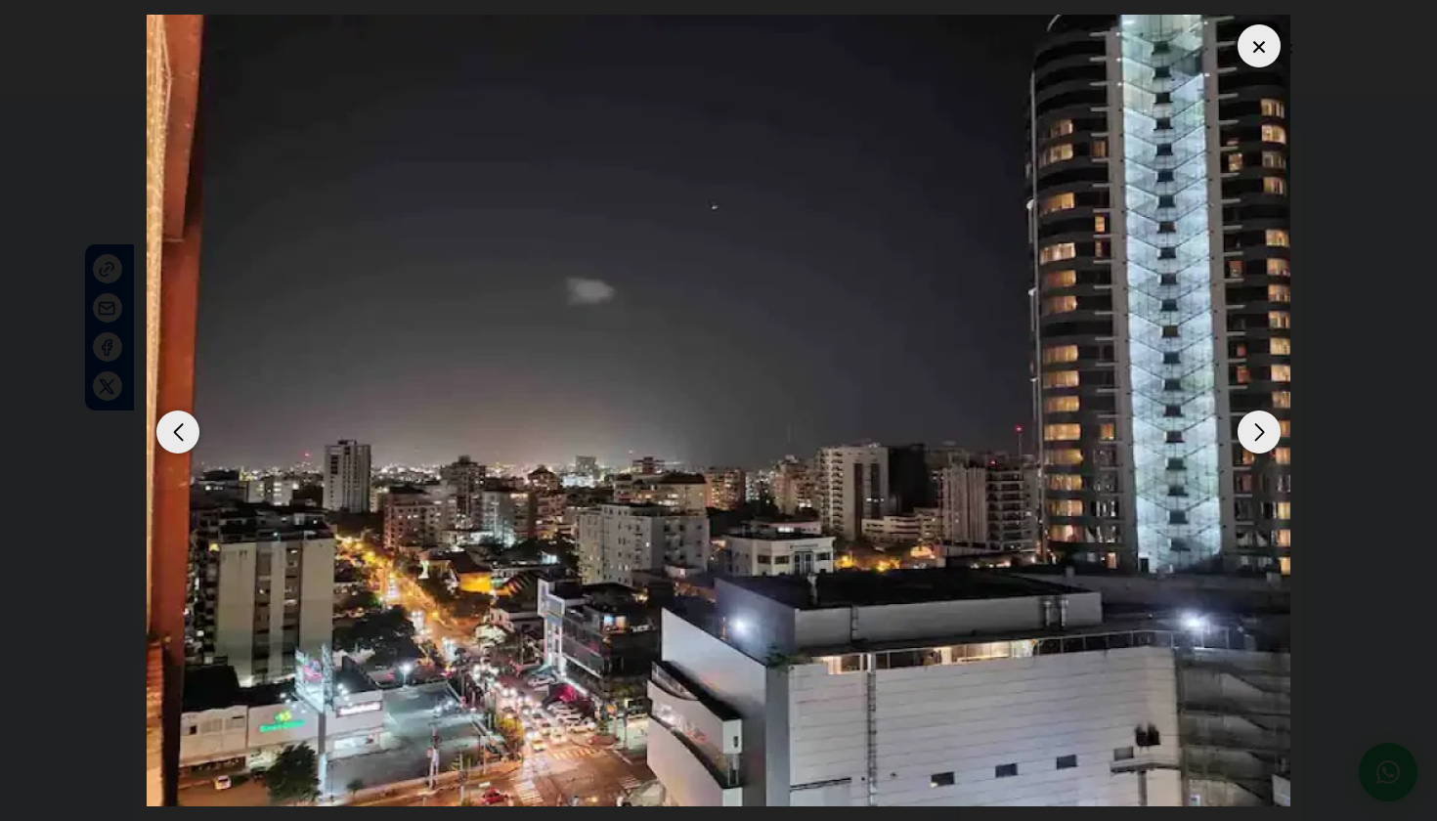
click at [1259, 430] on div "Next slide" at bounding box center [1259, 432] width 43 height 43
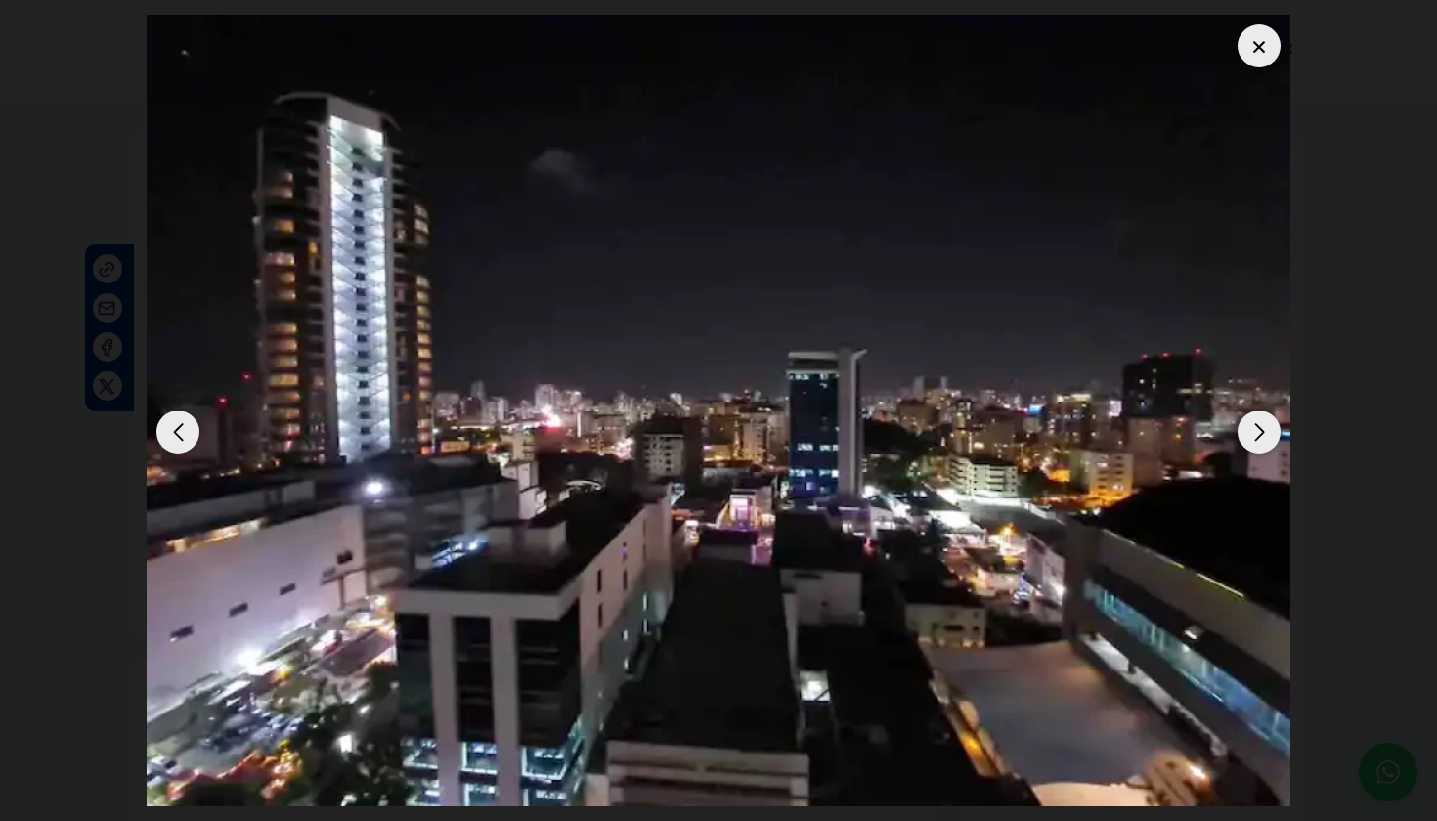
click at [1256, 416] on div "Next slide" at bounding box center [1259, 432] width 43 height 43
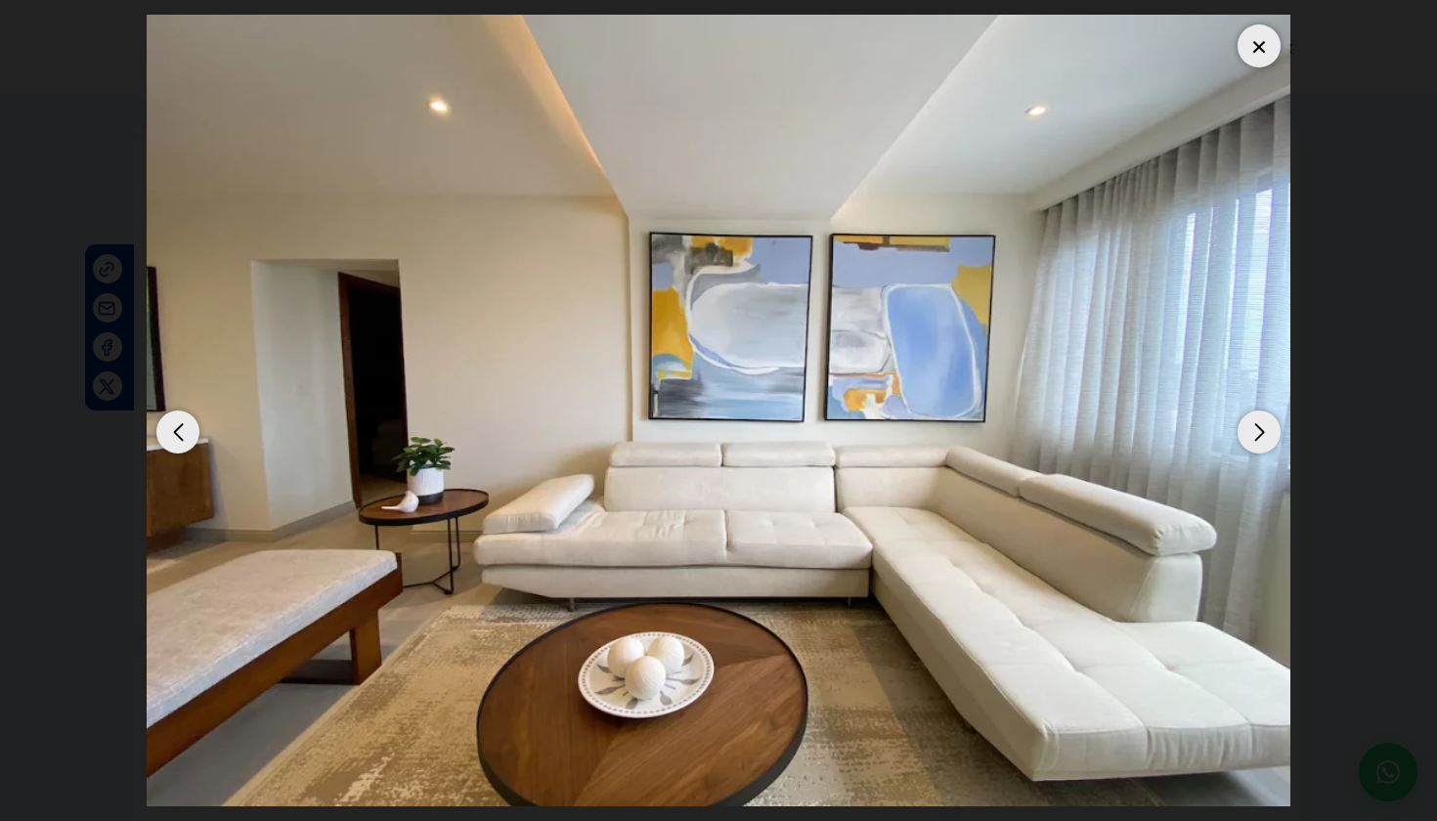
click at [1256, 416] on div "Next slide" at bounding box center [1259, 432] width 43 height 43
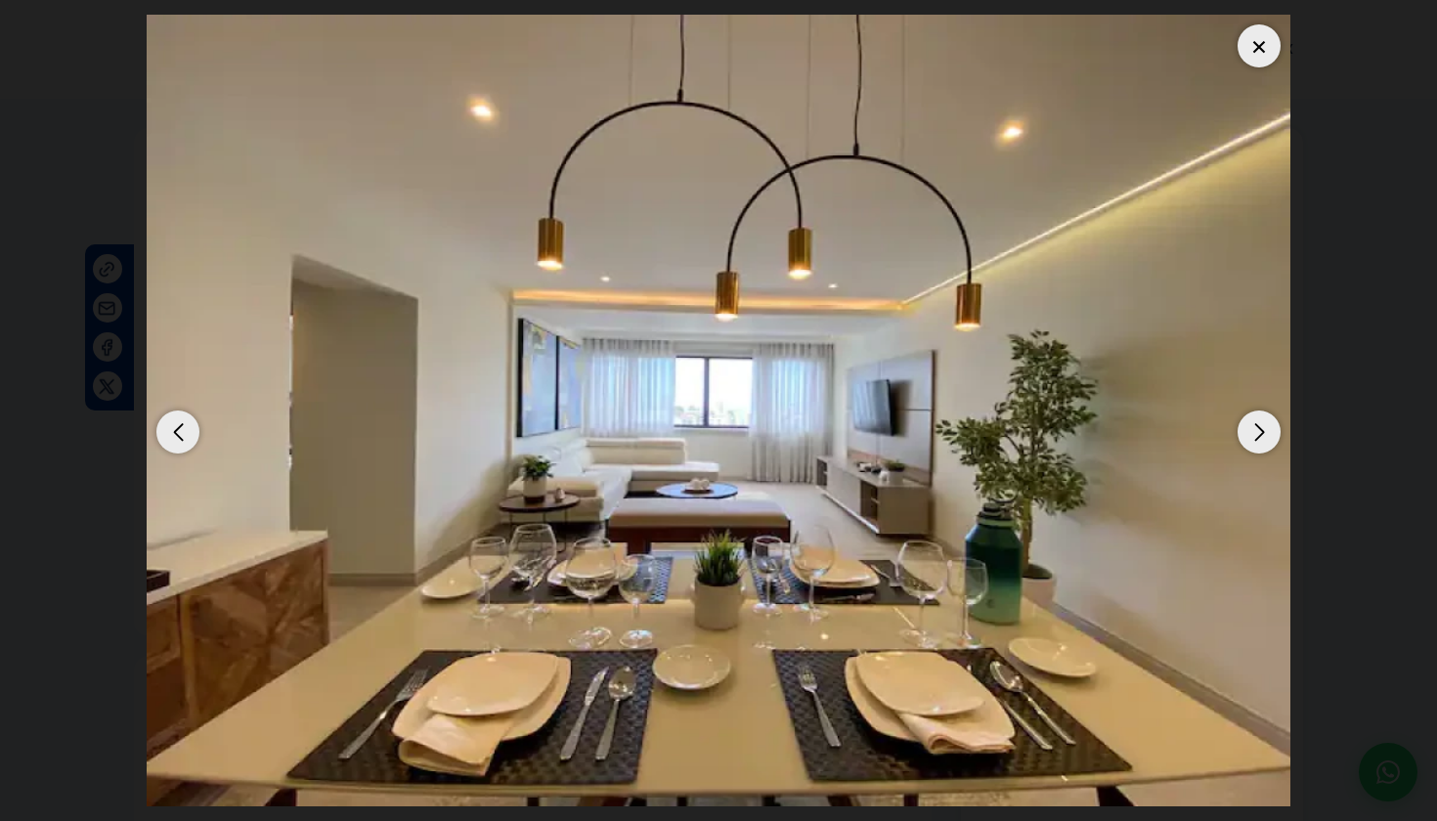
click at [1256, 416] on div "Next slide" at bounding box center [1259, 432] width 43 height 43
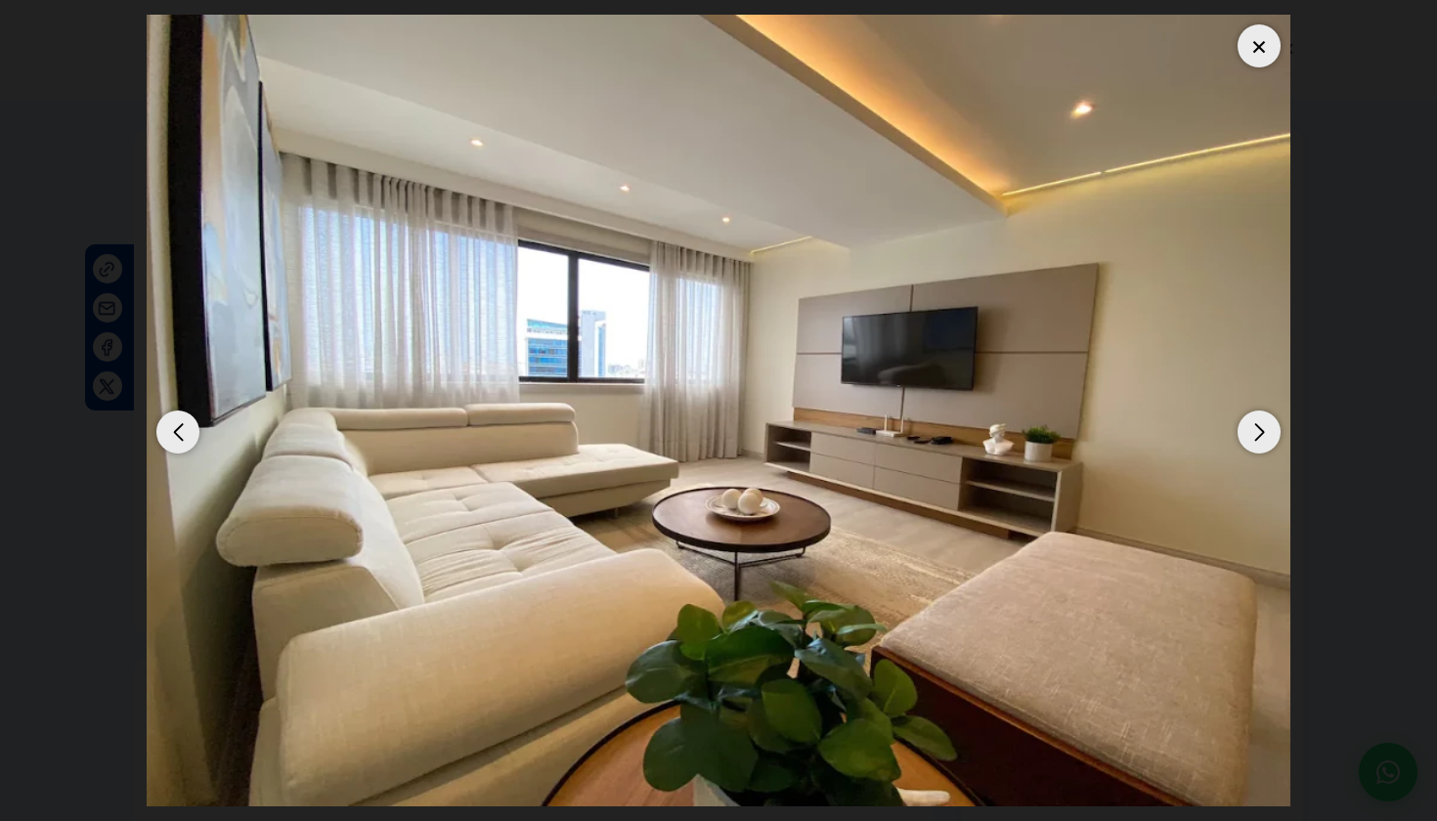
click at [1255, 423] on div "Next slide" at bounding box center [1259, 432] width 43 height 43
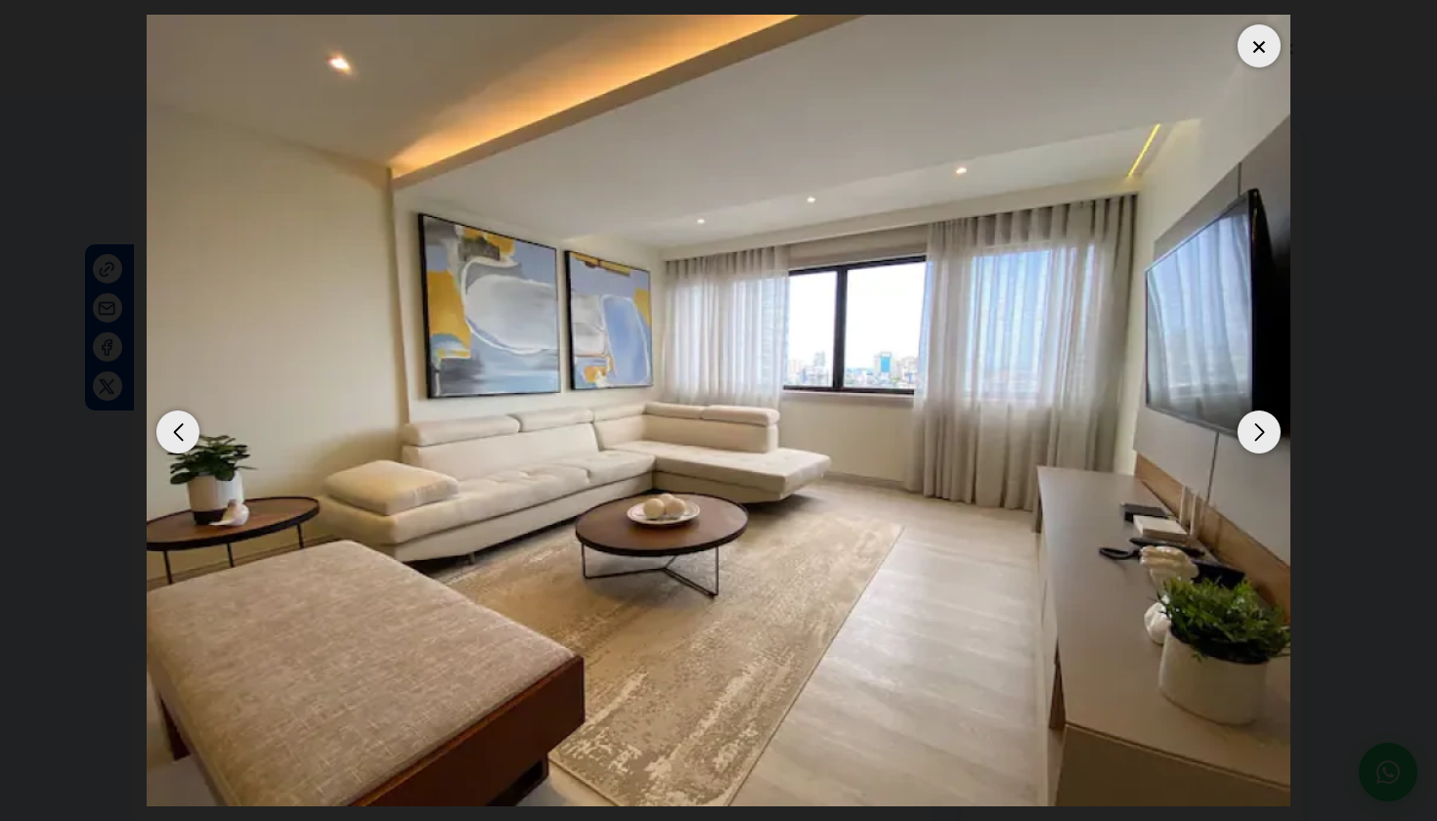
click at [173, 423] on div "Previous slide" at bounding box center [177, 432] width 43 height 43
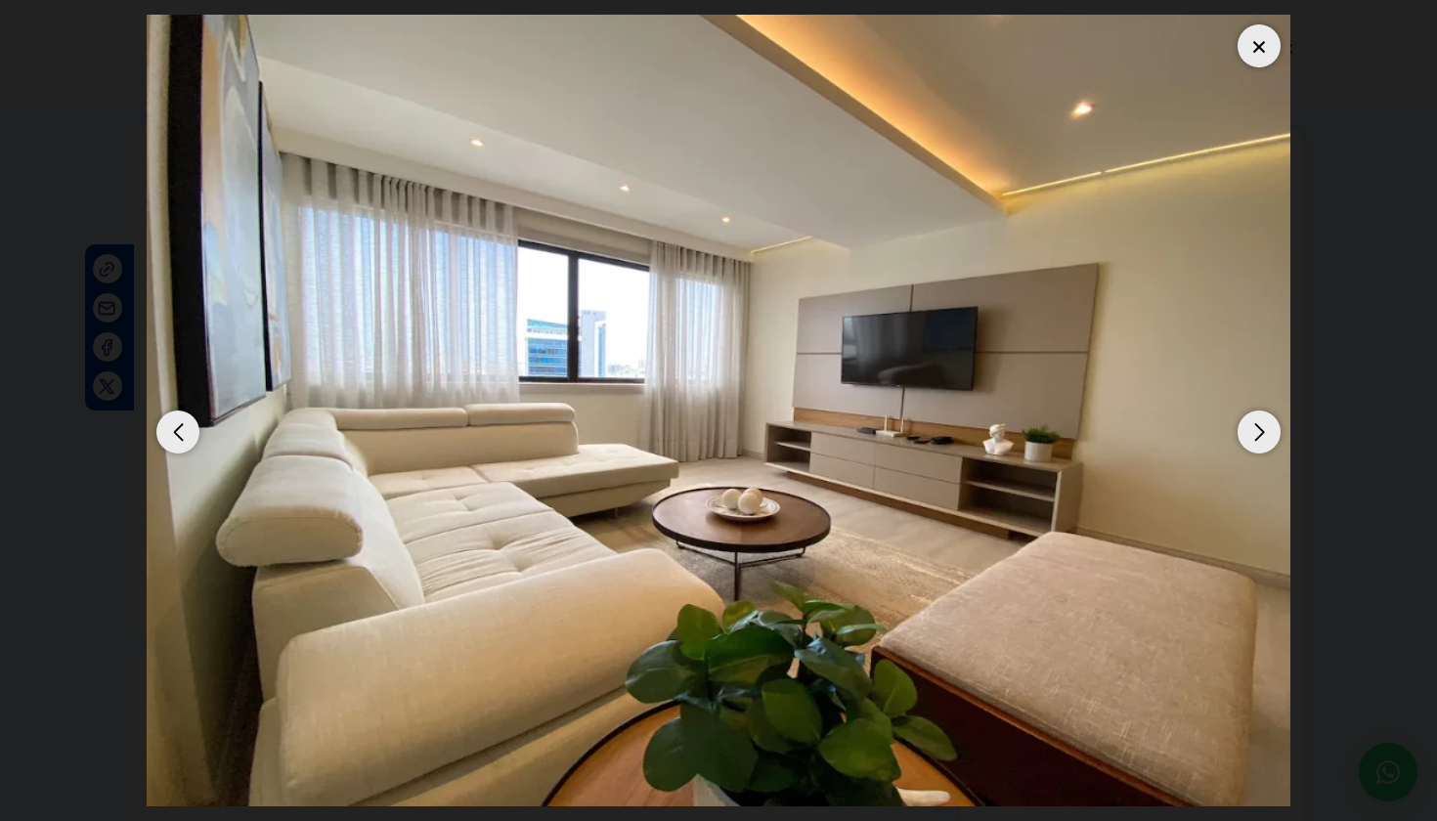
click at [1214, 327] on div "6 / 14" at bounding box center [719, 411] width 1144 height 792
click at [1248, 430] on div "Next slide" at bounding box center [1259, 432] width 43 height 43
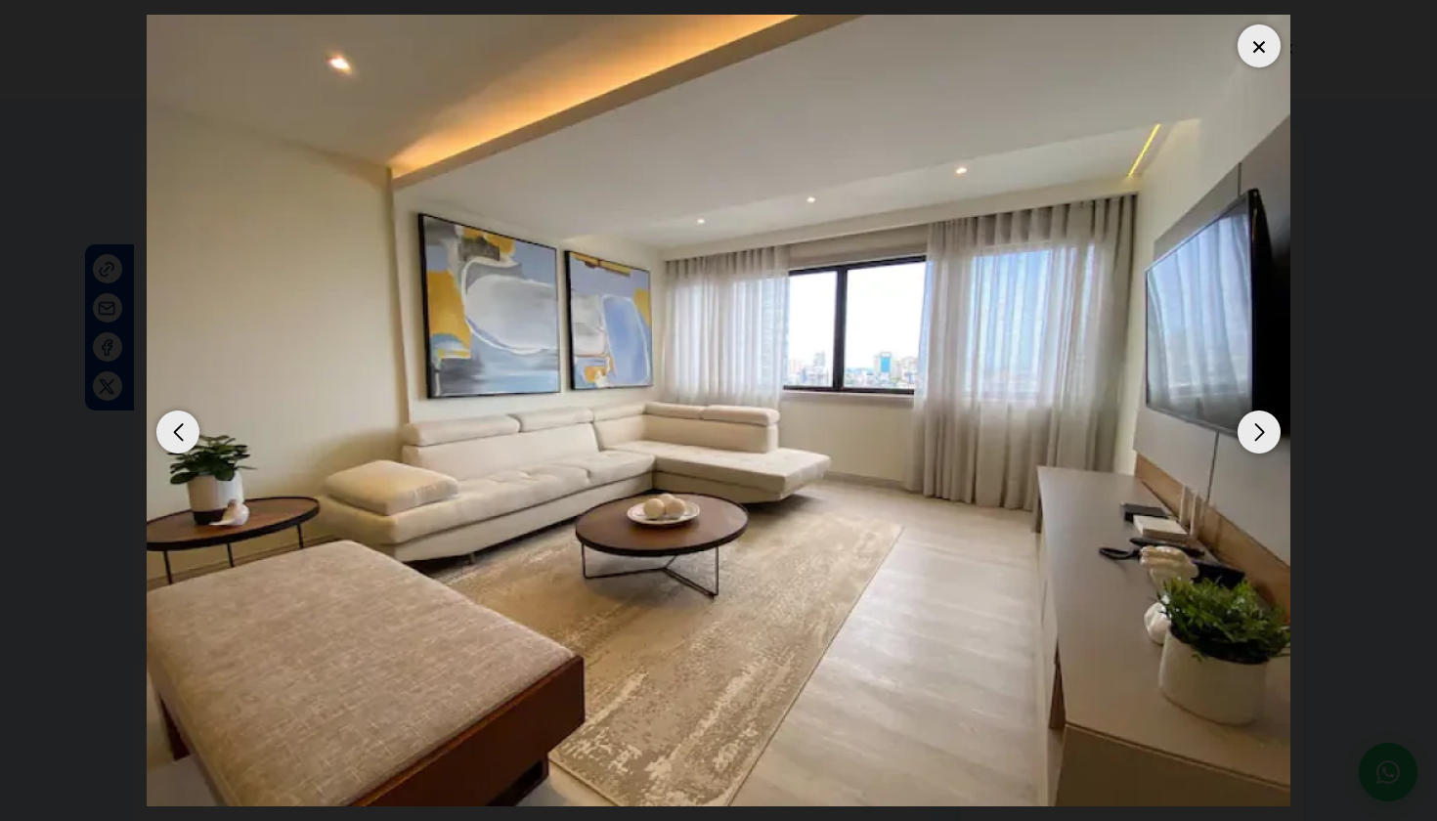
click at [1248, 430] on div "Next slide" at bounding box center [1259, 432] width 43 height 43
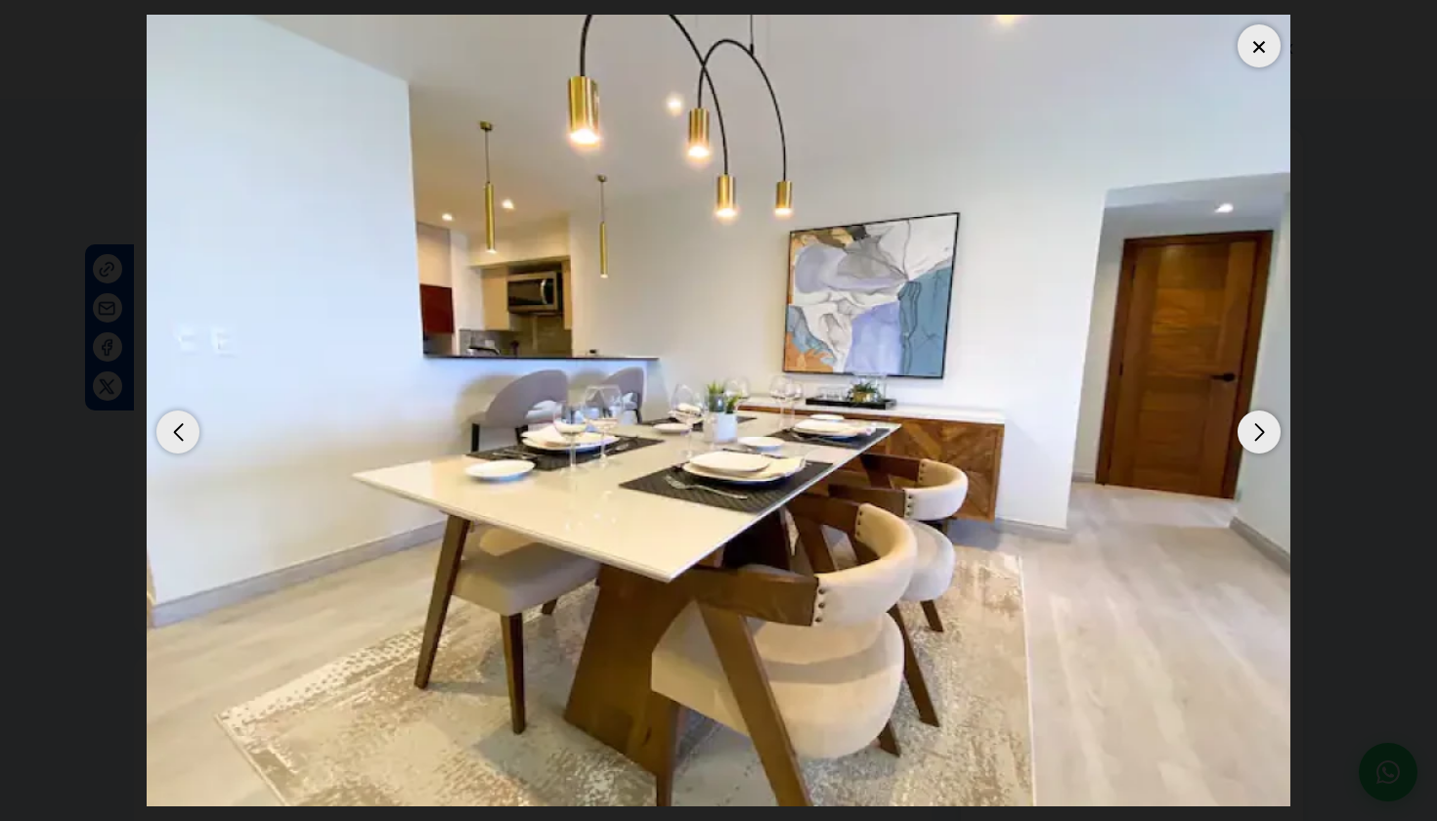
click at [1248, 430] on div "Next slide" at bounding box center [1259, 432] width 43 height 43
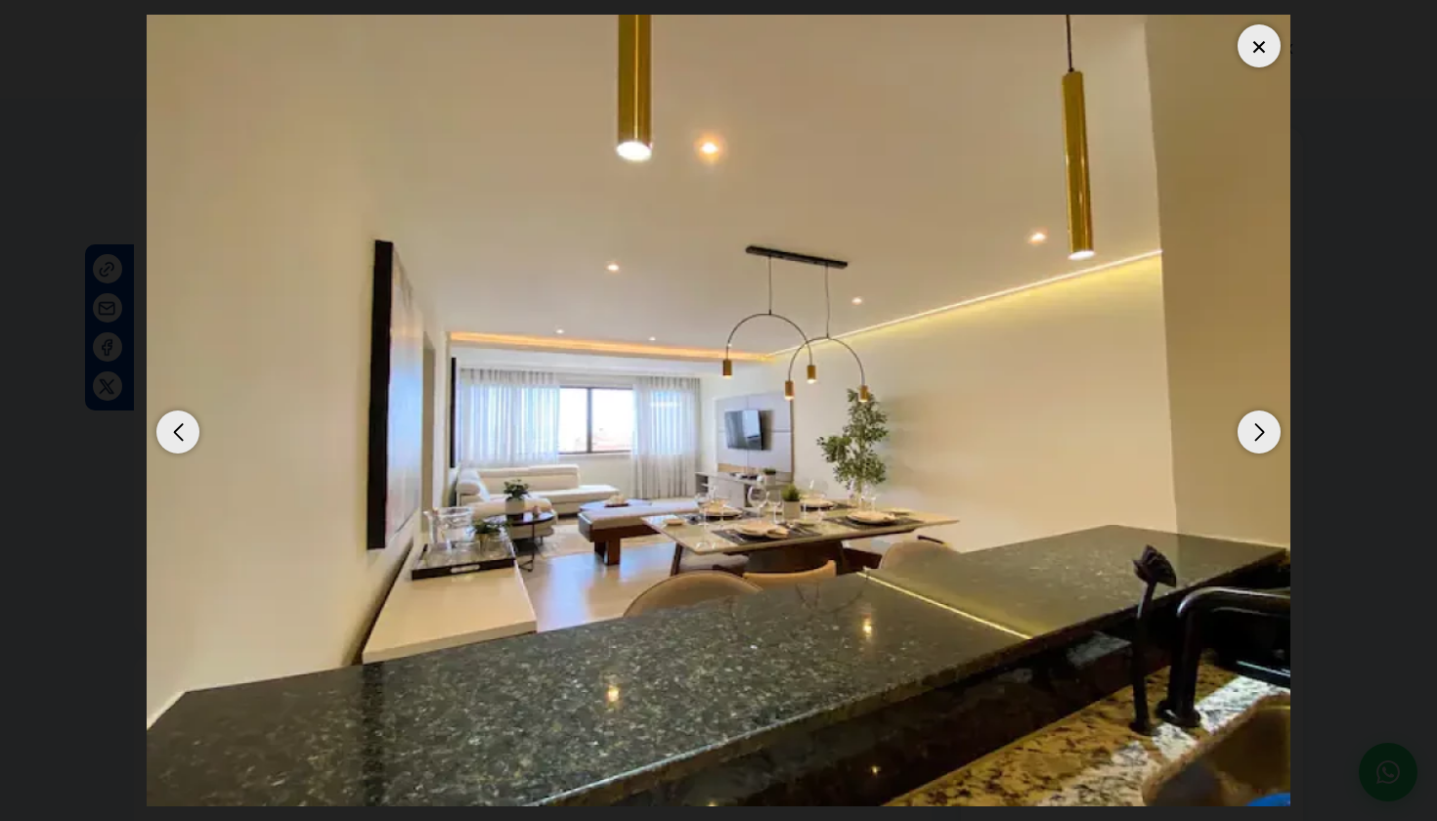
click at [1248, 430] on div "Next slide" at bounding box center [1259, 432] width 43 height 43
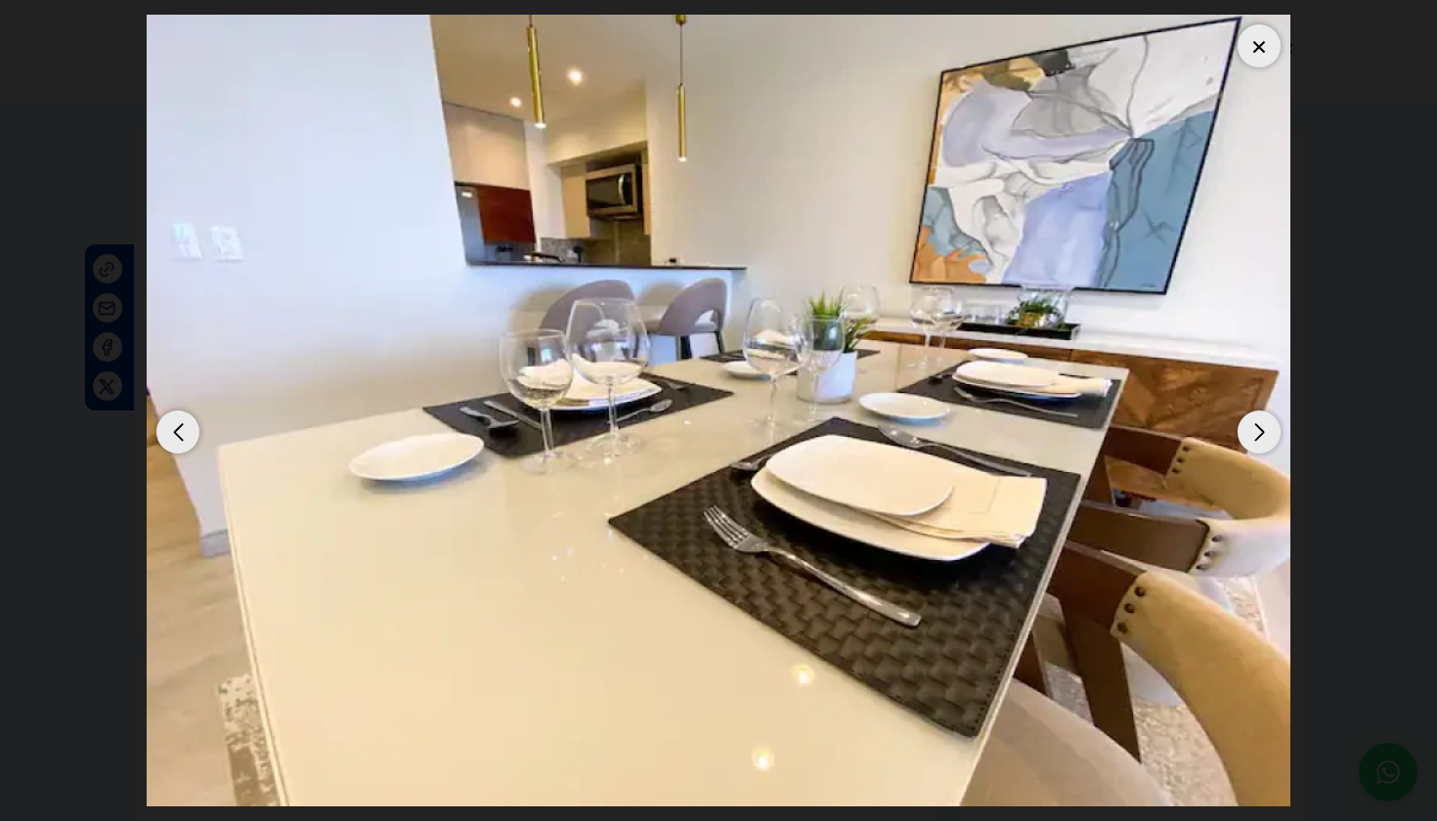
click at [1248, 430] on div "Next slide" at bounding box center [1259, 432] width 43 height 43
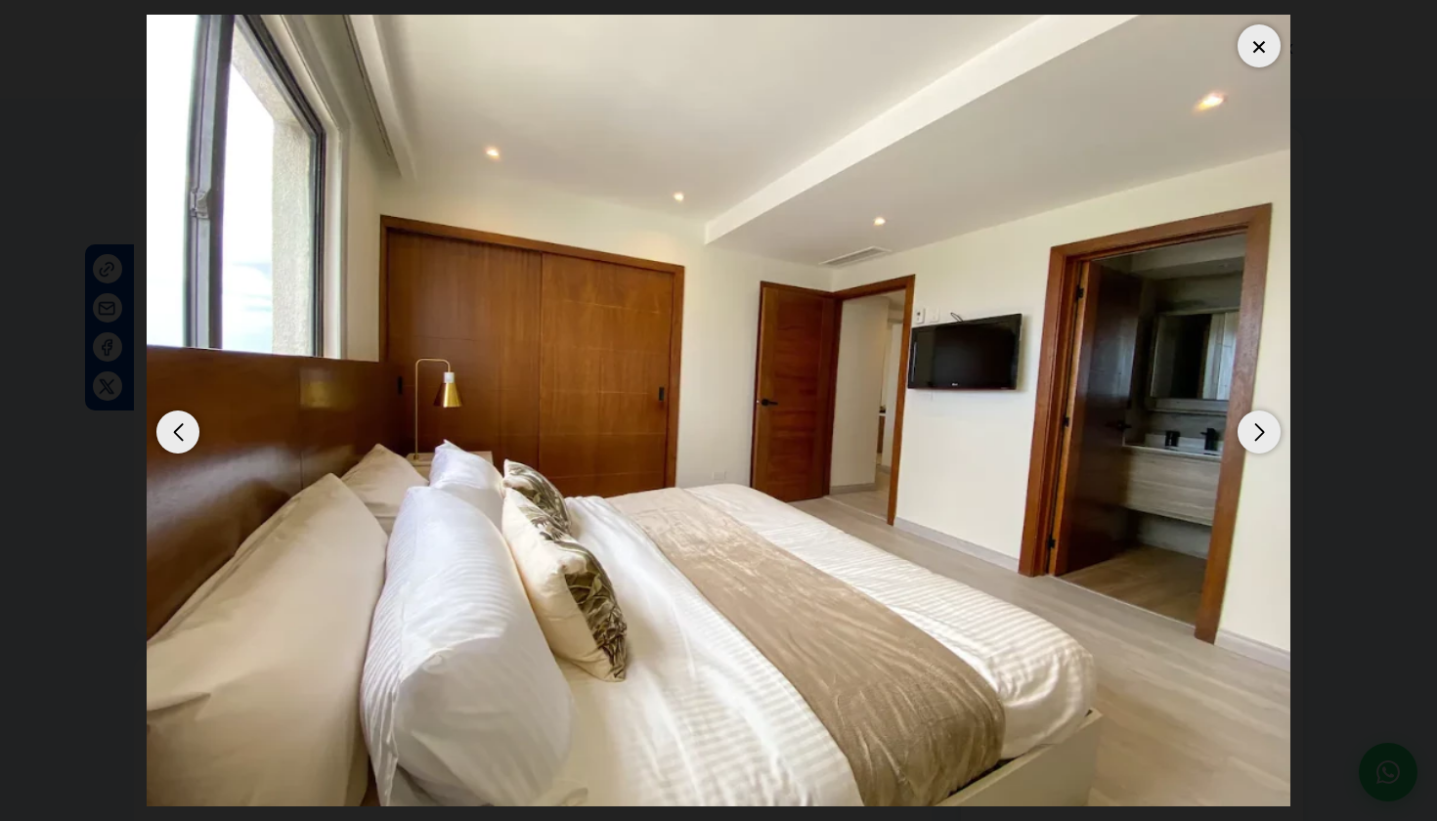
click at [1248, 430] on div "Next slide" at bounding box center [1259, 432] width 43 height 43
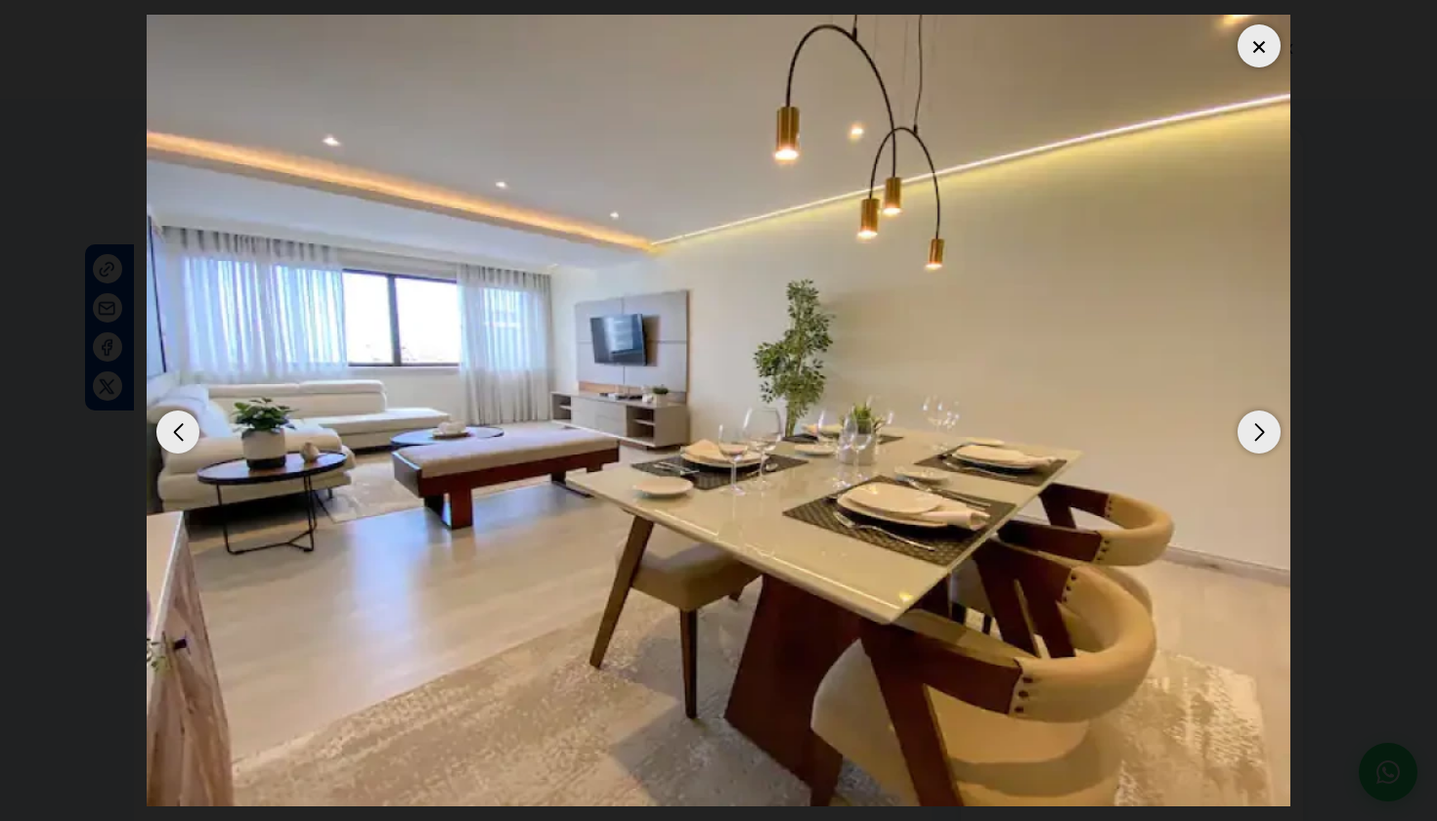
click at [1248, 430] on div "Next slide" at bounding box center [1259, 432] width 43 height 43
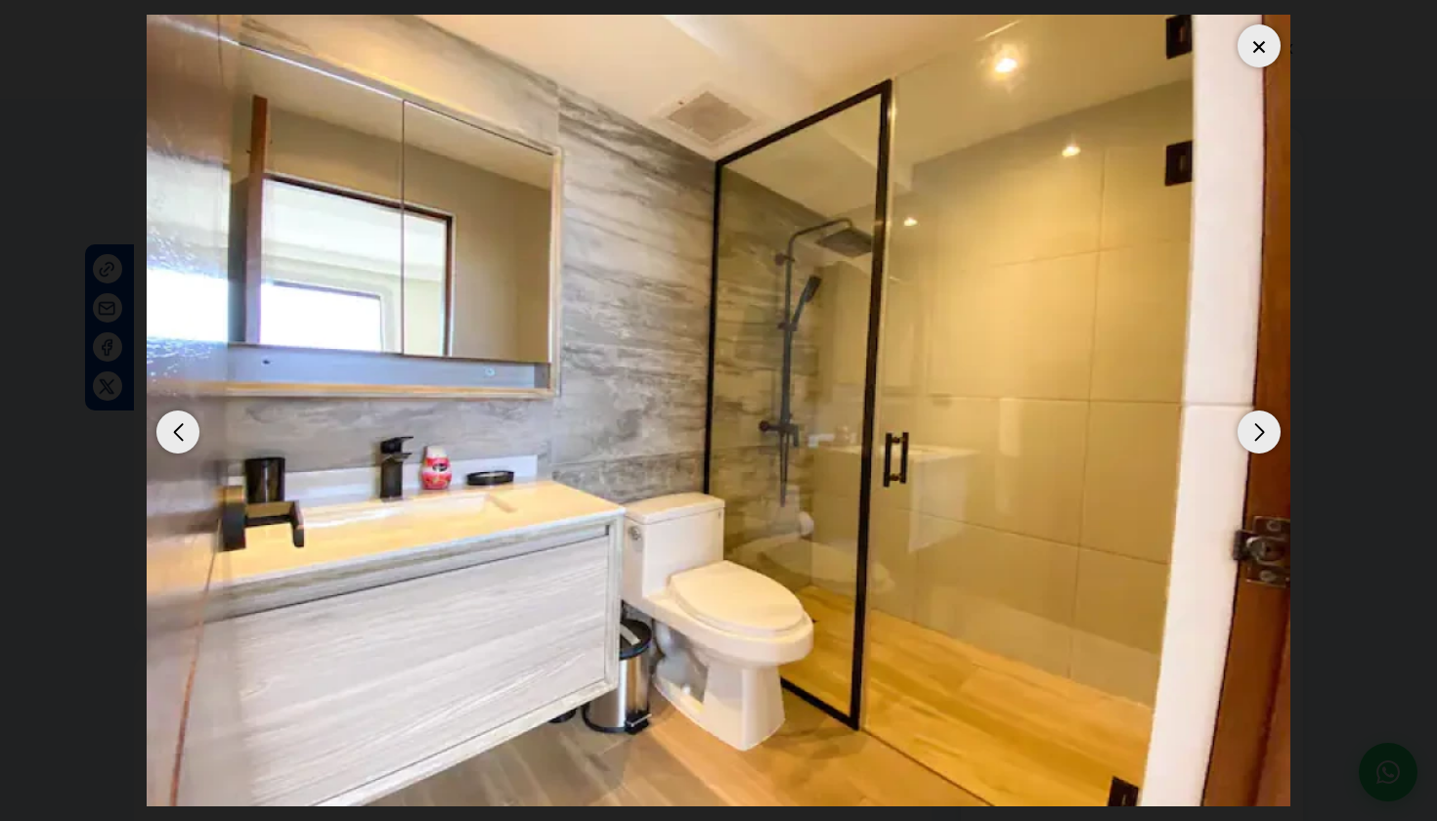
click at [1248, 430] on div "Next slide" at bounding box center [1259, 432] width 43 height 43
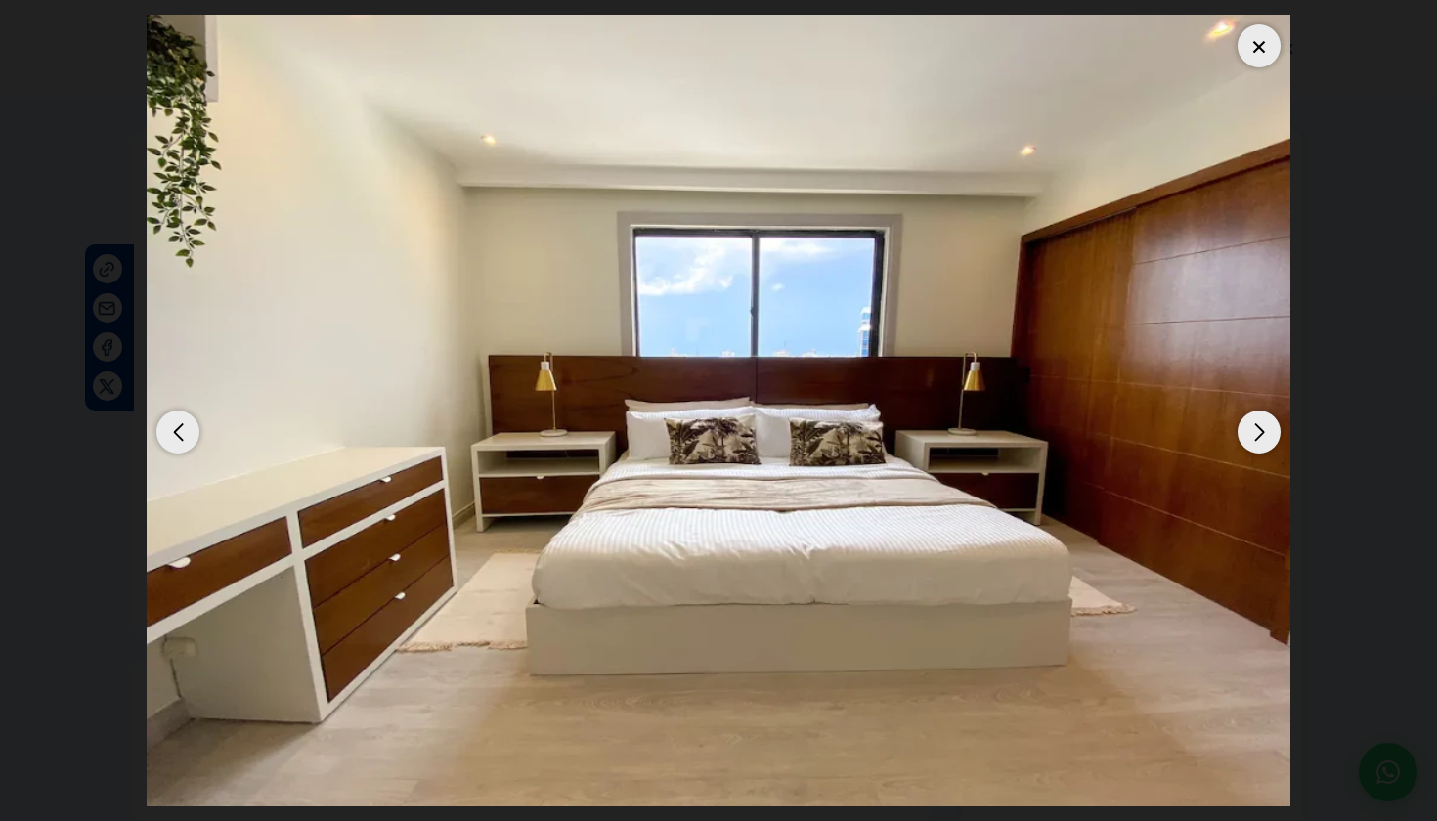
click at [1248, 430] on div "Next slide" at bounding box center [1259, 432] width 43 height 43
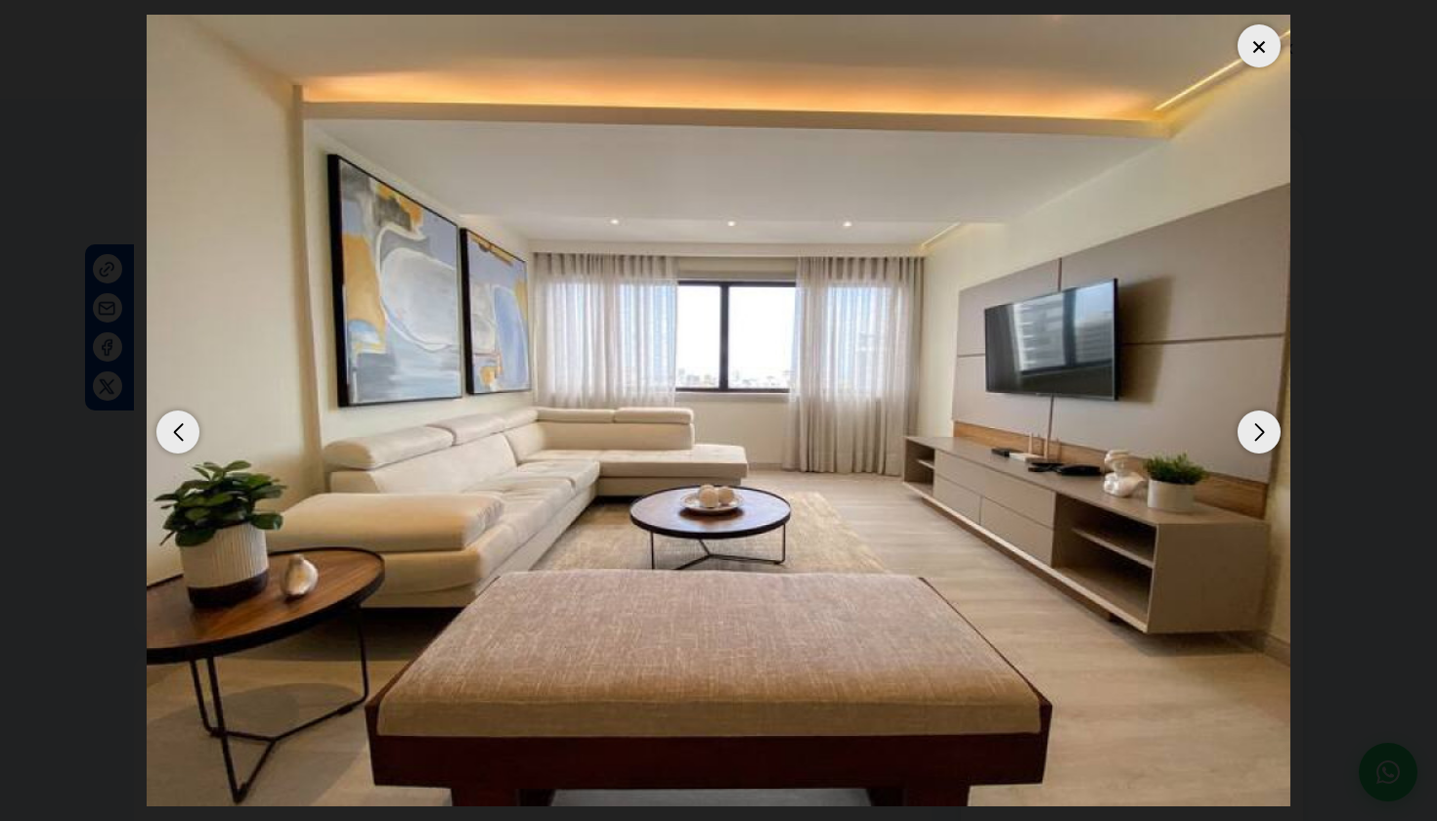
click at [1248, 430] on div "Next slide" at bounding box center [1259, 432] width 43 height 43
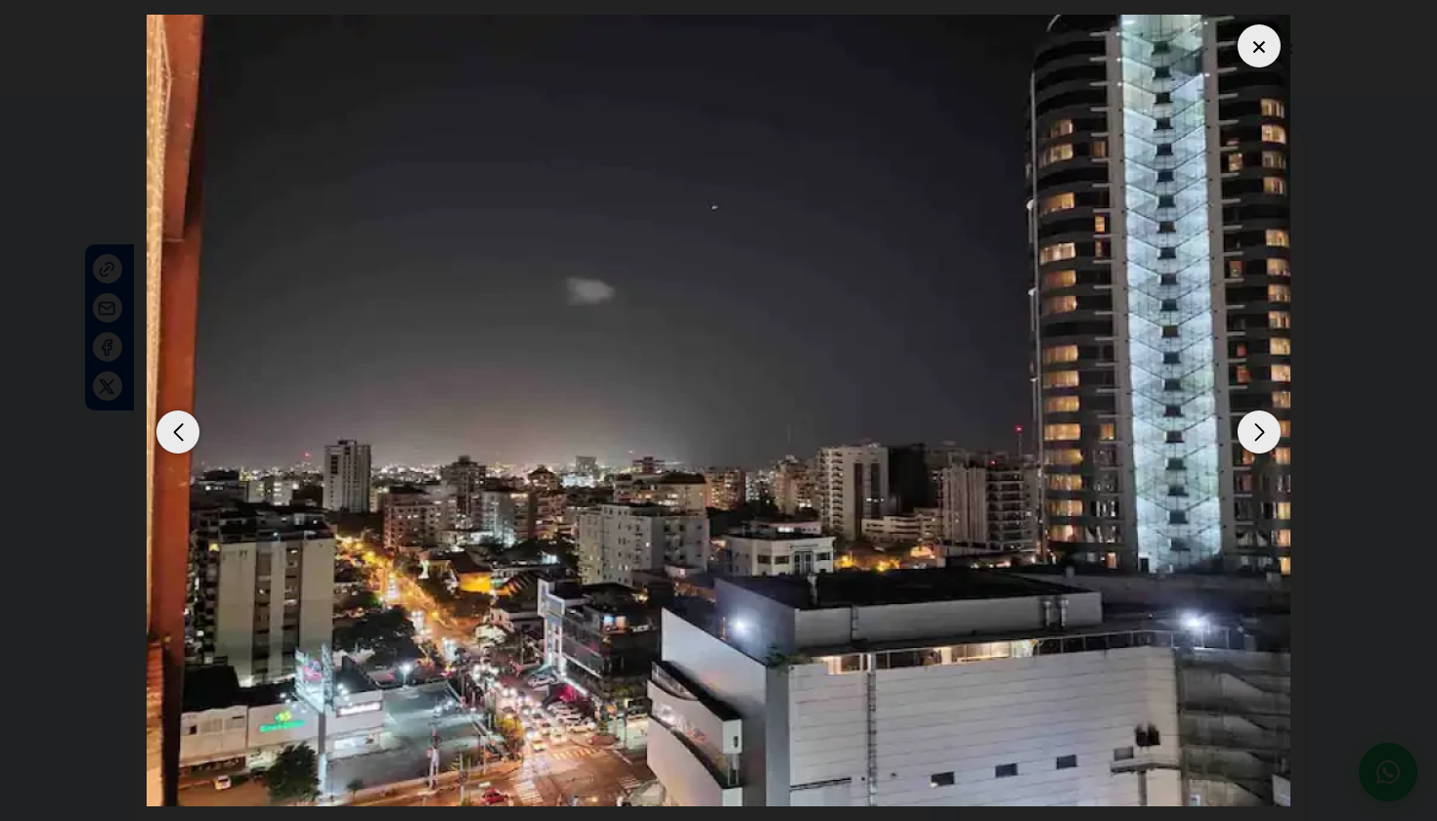
click at [1248, 430] on div "Next slide" at bounding box center [1259, 432] width 43 height 43
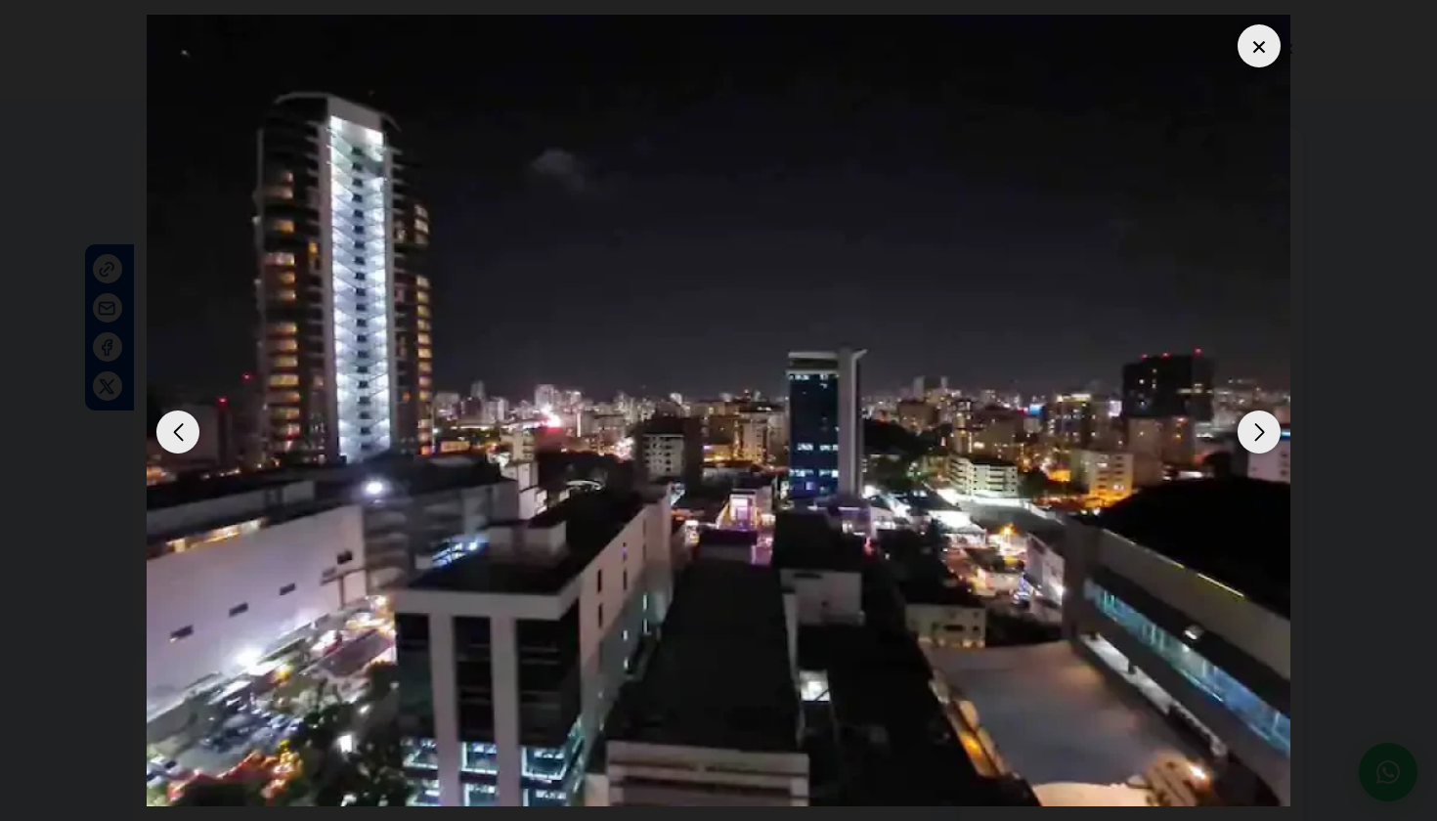
click at [1248, 430] on div "Next slide" at bounding box center [1259, 432] width 43 height 43
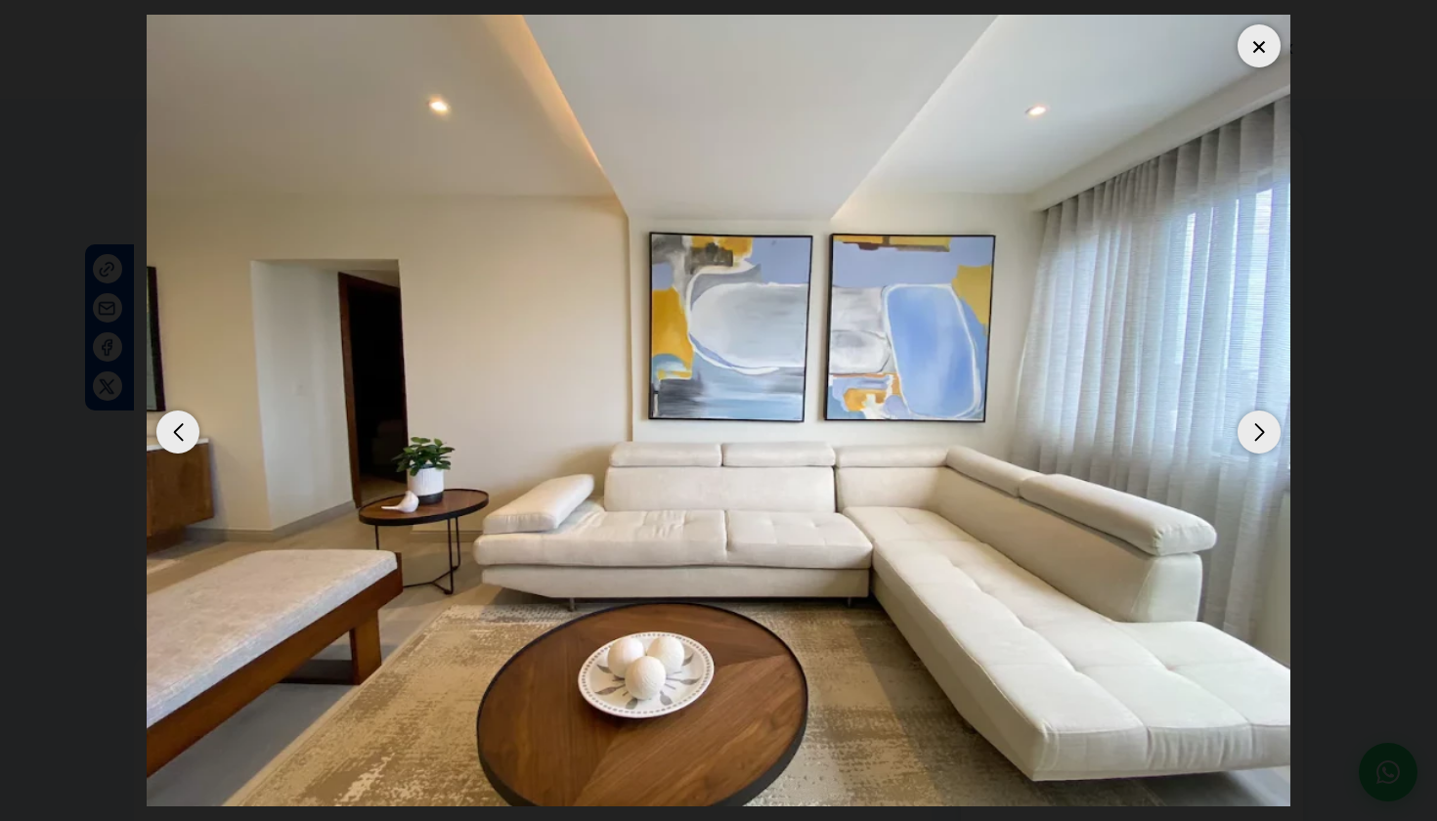
click at [1248, 430] on div "Next slide" at bounding box center [1259, 432] width 43 height 43
